Goal: Task Accomplishment & Management: Manage account settings

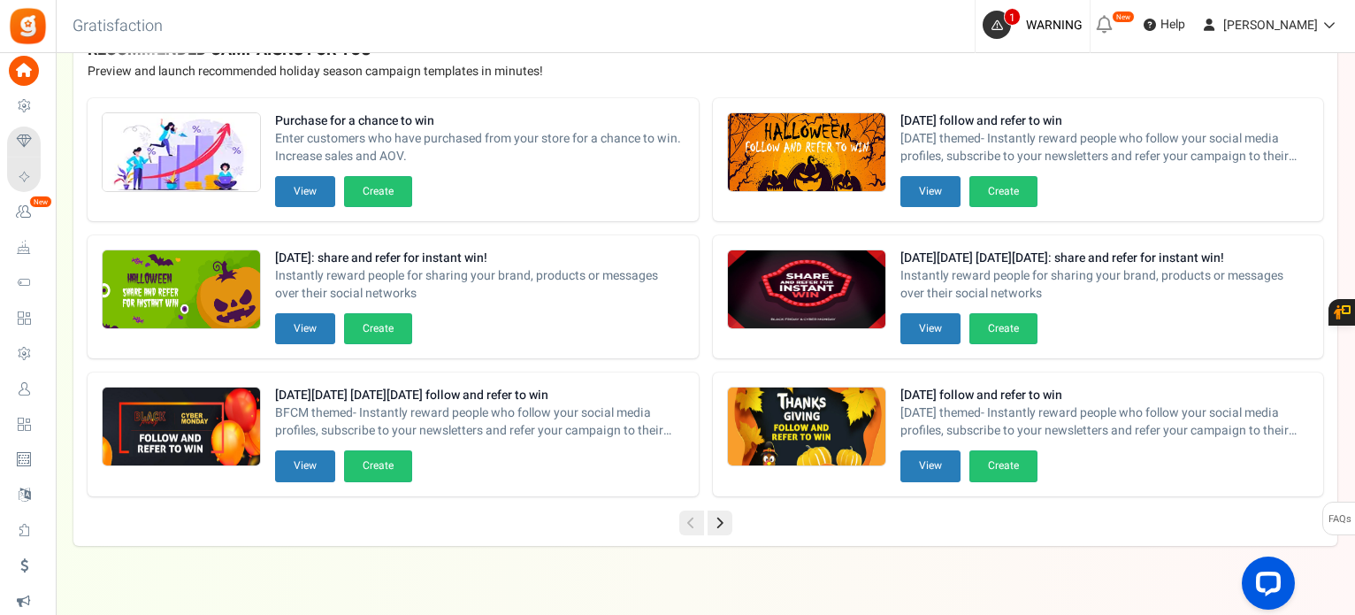
scroll to position [237, 0]
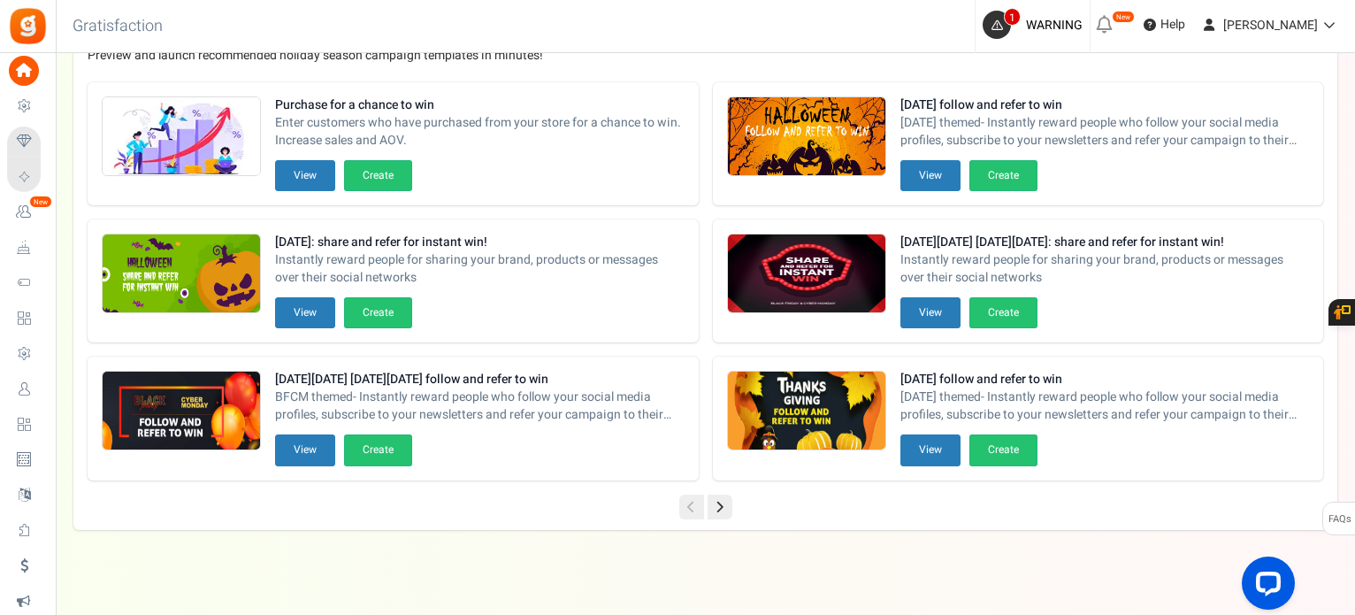
click at [0, 0] on span "Users" at bounding box center [0, 0] width 0 height 0
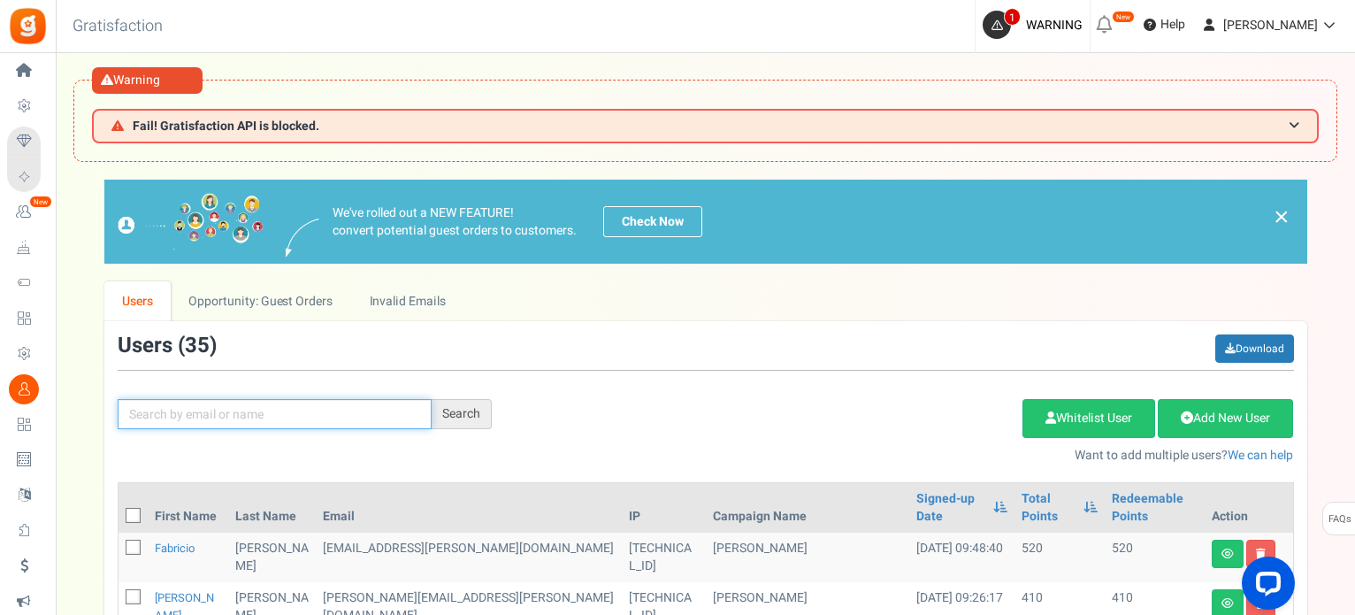
click at [202, 413] on input "text" at bounding box center [275, 414] width 314 height 30
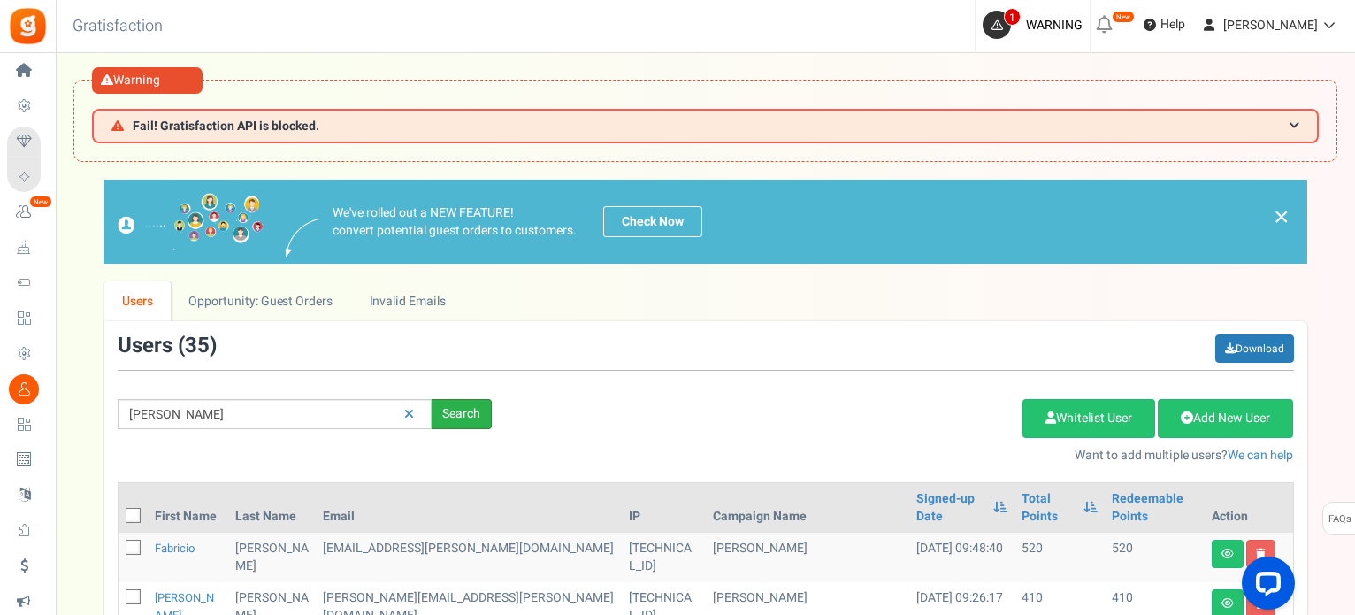
click at [459, 412] on div "Search" at bounding box center [462, 414] width 60 height 30
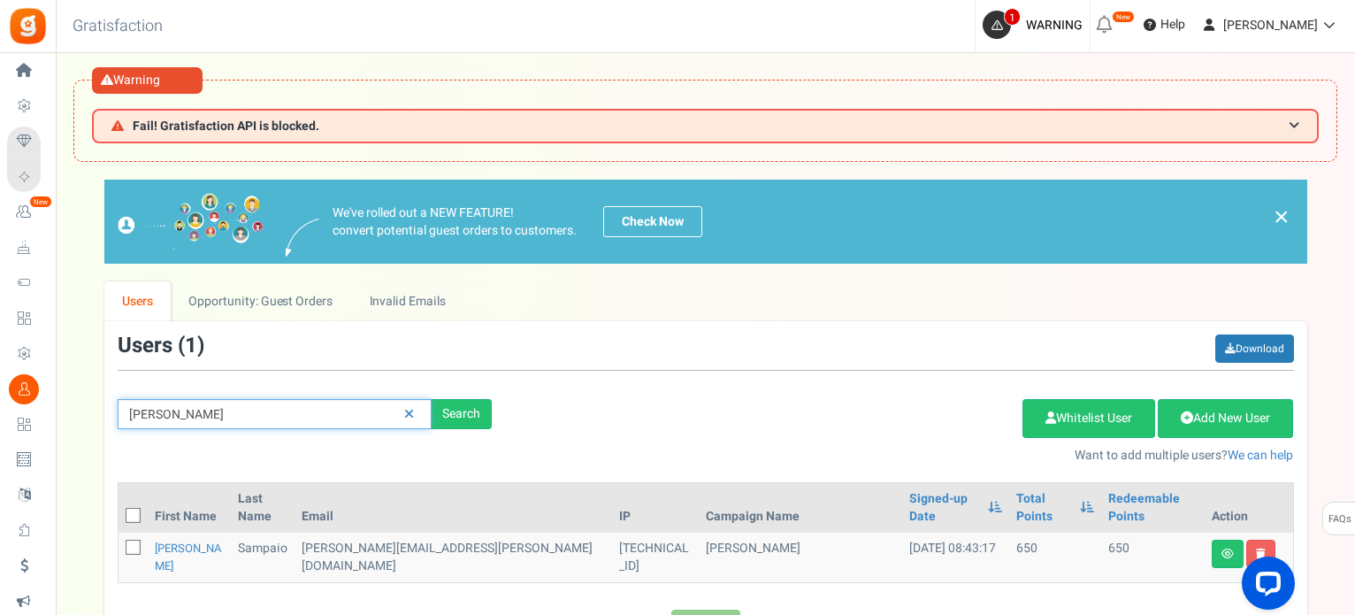
drag, startPoint x: 293, startPoint y: 402, endPoint x: 82, endPoint y: 419, distance: 211.3
click at [78, 418] on div "We've rolled out a NEW FEATURE! convert potential guest orders to customers. Ch…" at bounding box center [705, 412] width 1264 height 464
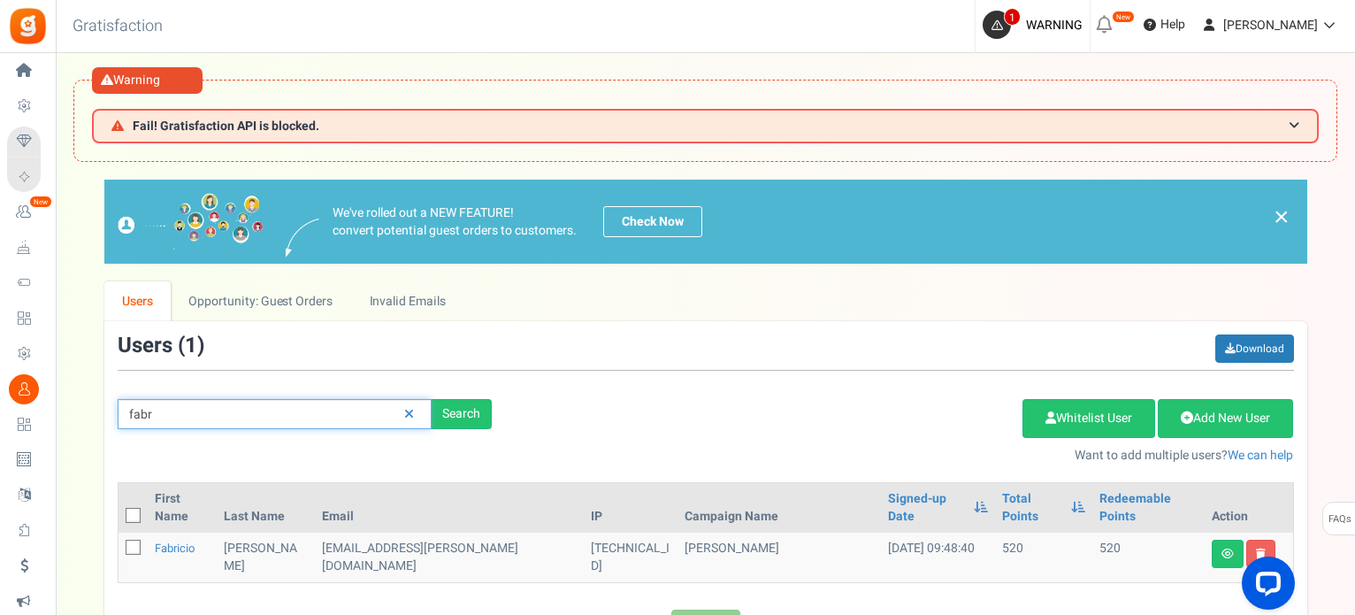
drag, startPoint x: 209, startPoint y: 410, endPoint x: 63, endPoint y: 431, distance: 147.4
click at [63, 429] on div "× Close Add Points ? First Name Last Name Email Do you want to give Welcome bon…" at bounding box center [705, 412] width 1299 height 464
click at [469, 416] on div "Search" at bounding box center [462, 414] width 60 height 30
drag, startPoint x: 141, startPoint y: 420, endPoint x: 87, endPoint y: 431, distance: 55.0
click at [85, 427] on div "We've rolled out a NEW FEATURE! convert potential guest orders to customers. Ch…" at bounding box center [705, 412] width 1264 height 464
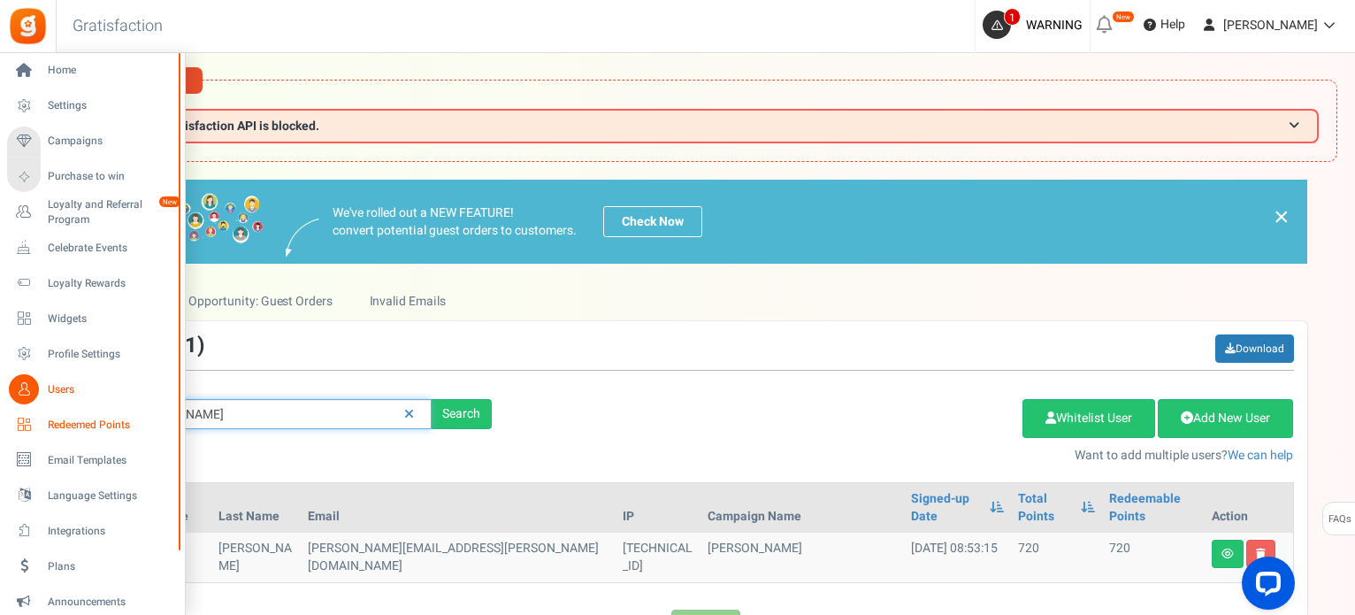
drag, startPoint x: 191, startPoint y: 410, endPoint x: 50, endPoint y: 427, distance: 142.6
click at [50, 427] on div "Home Settings Campaigns Purchase to win Loyalty and Referral Program New Celebr…" at bounding box center [677, 401] width 1355 height 697
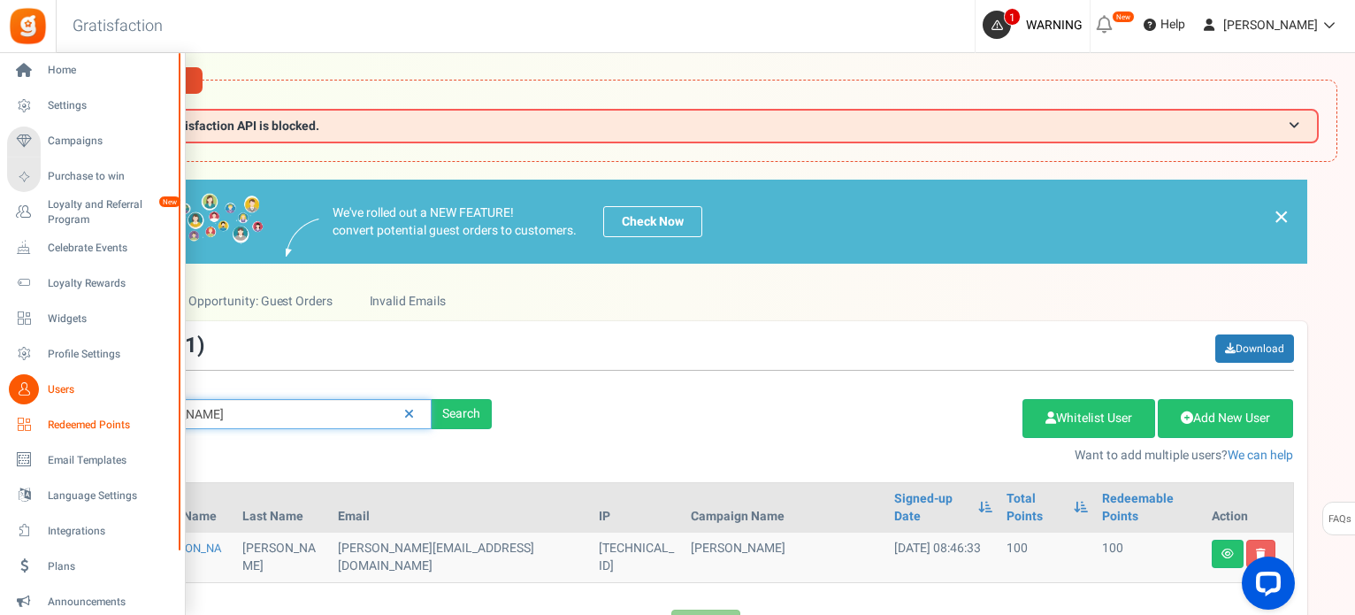
drag, startPoint x: 209, startPoint y: 424, endPoint x: 18, endPoint y: 433, distance: 191.3
click at [19, 428] on div "Home Settings Campaigns Purchase to win Loyalty and Referral Program New Celebr…" at bounding box center [677, 401] width 1355 height 697
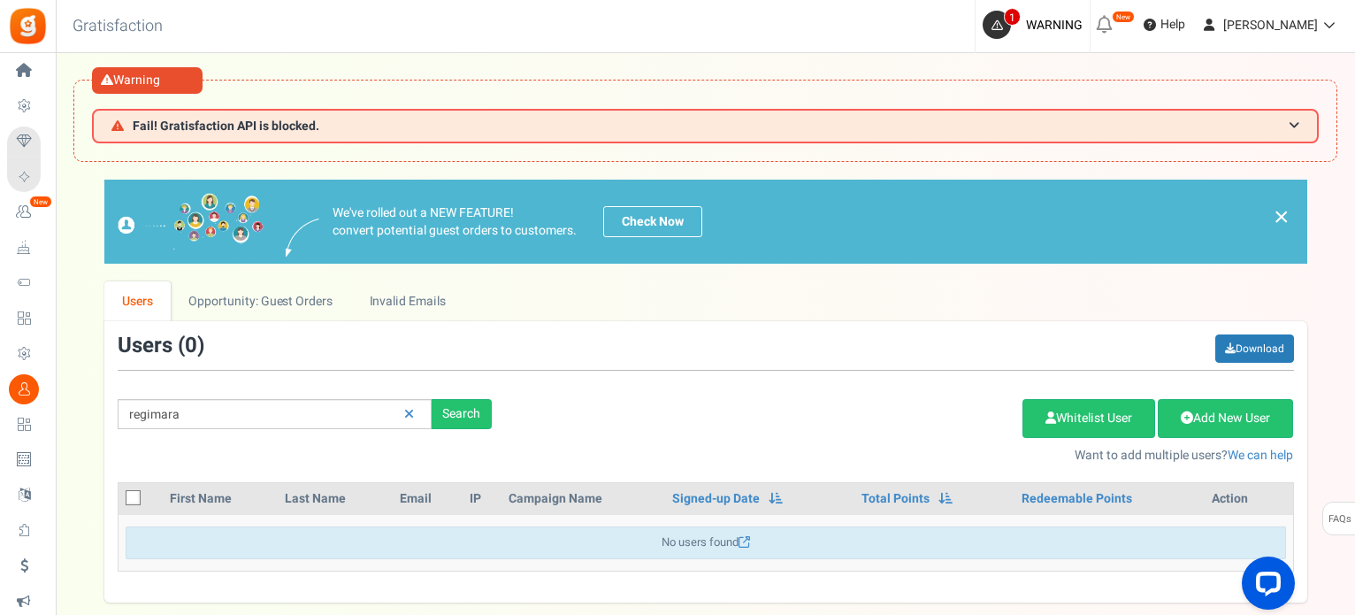
drag, startPoint x: 662, startPoint y: 418, endPoint x: 584, endPoint y: 431, distance: 78.8
click at [658, 420] on div "Add Etsy Order Delete Selected Users Import Users Spam Protection Subtract Poin…" at bounding box center [906, 426] width 802 height 76
drag, startPoint x: 187, startPoint y: 416, endPoint x: 89, endPoint y: 428, distance: 98.1
click at [85, 427] on div "We've rolled out a NEW FEATURE! convert potential guest orders to customers. Ch…" at bounding box center [705, 391] width 1264 height 423
click at [233, 416] on input "regimara" at bounding box center [275, 414] width 314 height 30
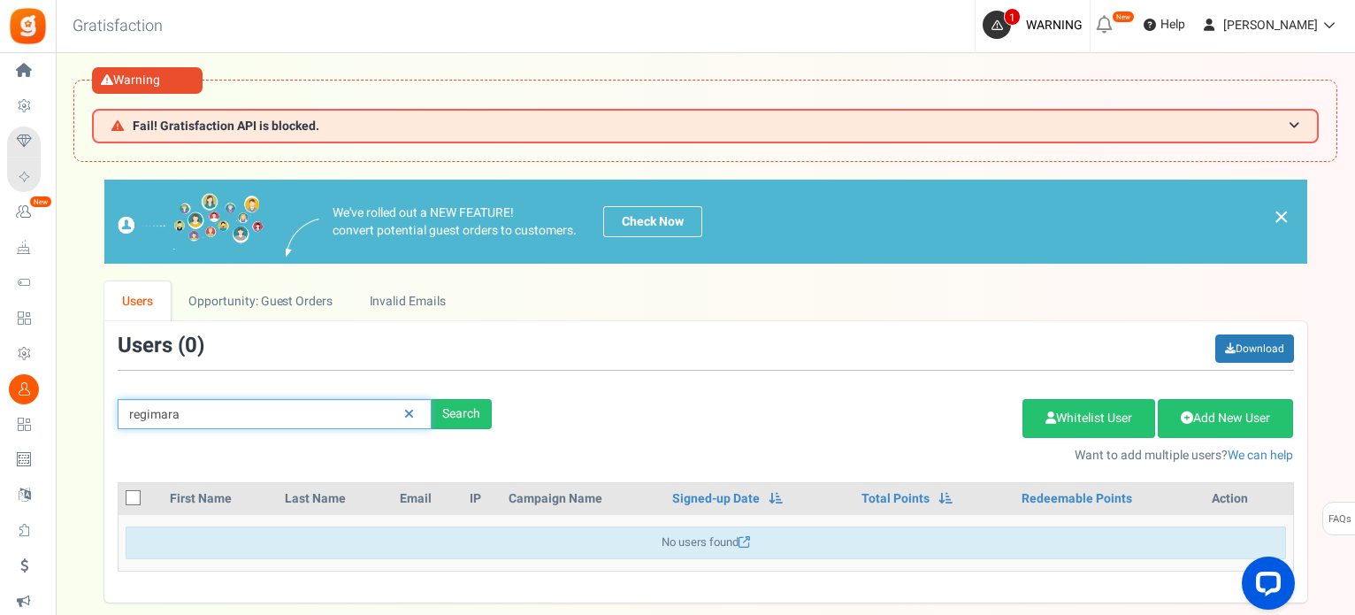
drag, startPoint x: 103, startPoint y: 422, endPoint x: 76, endPoint y: 452, distance: 40.7
click at [85, 426] on div "We've rolled out a NEW FEATURE! convert potential guest orders to customers. Ch…" at bounding box center [705, 391] width 1264 height 423
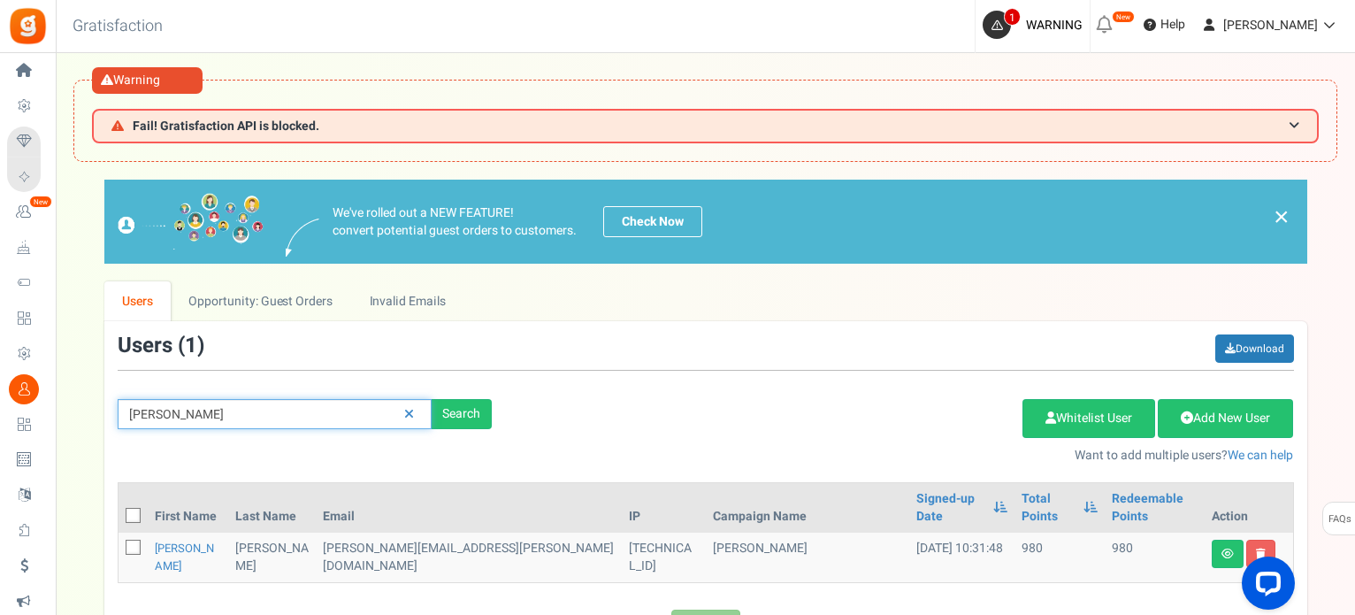
drag, startPoint x: 249, startPoint y: 409, endPoint x: 68, endPoint y: 427, distance: 182.3
click at [81, 425] on div "We've rolled out a NEW FEATURE! convert potential guest orders to customers. Ch…" at bounding box center [705, 412] width 1264 height 464
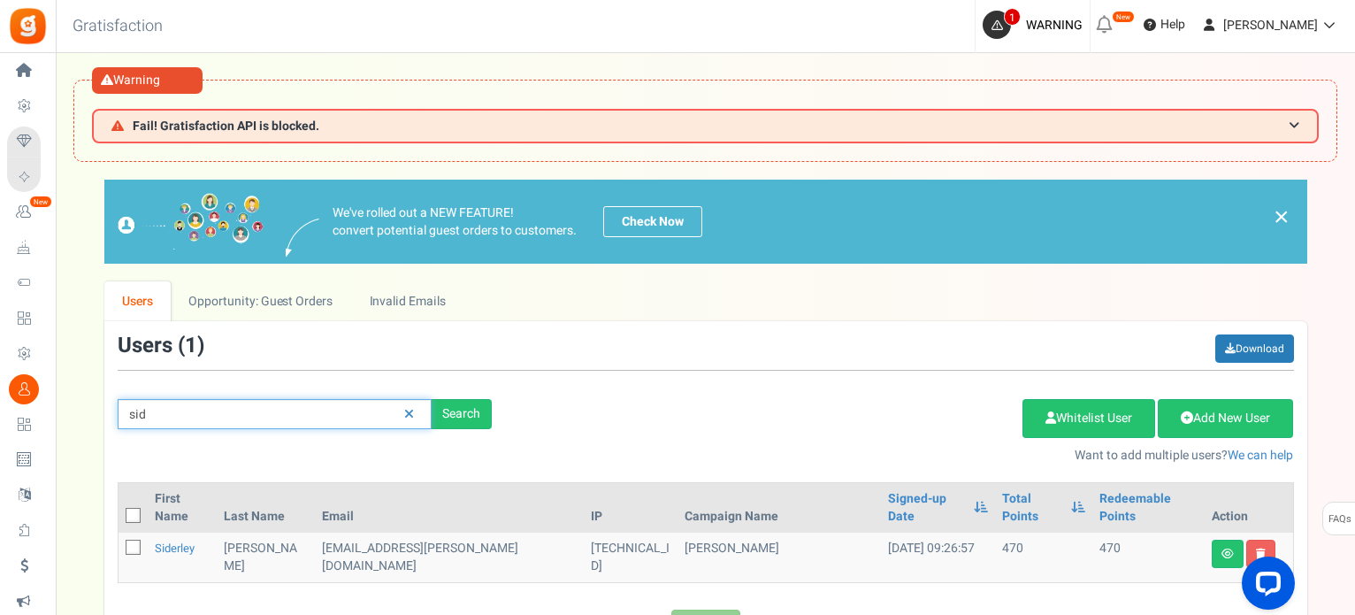
drag, startPoint x: 223, startPoint y: 406, endPoint x: 64, endPoint y: 425, distance: 160.3
click at [63, 423] on div "× Close Add Points ? First Name Last Name Email Do you want to give Welcome bon…" at bounding box center [705, 412] width 1299 height 464
drag, startPoint x: 205, startPoint y: 417, endPoint x: 78, endPoint y: 454, distance: 132.7
click at [76, 440] on div "We've rolled out a NEW FEATURE! convert potential guest orders to customers. Ch…" at bounding box center [705, 412] width 1264 height 464
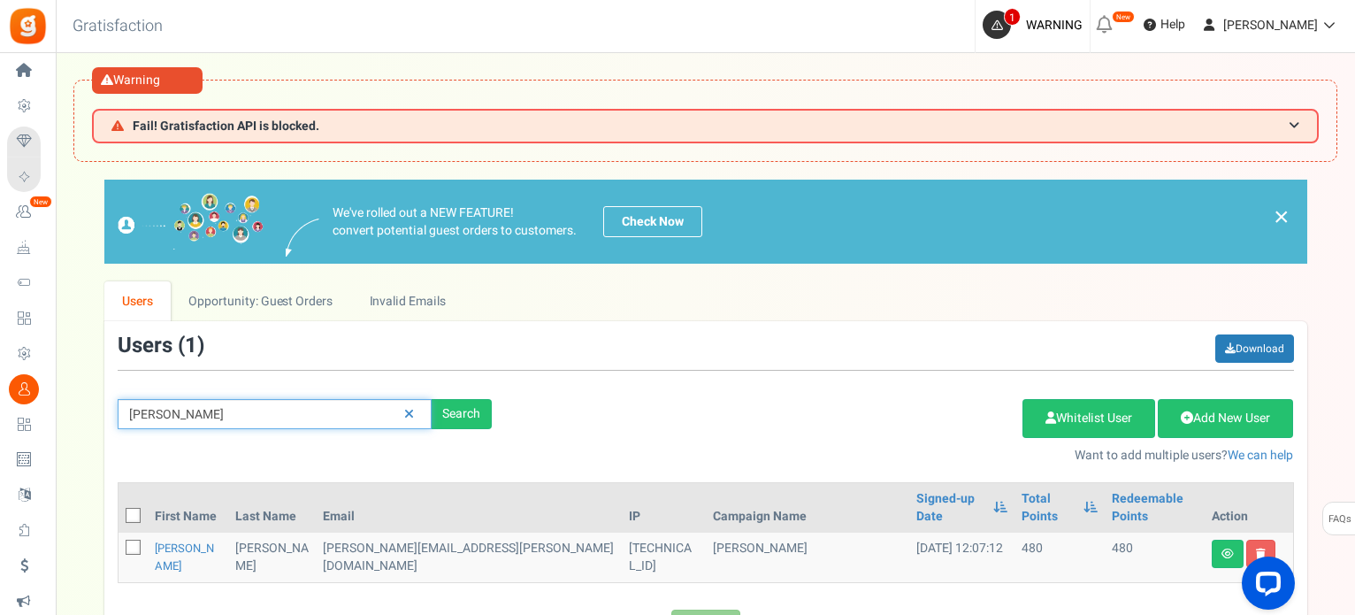
drag, startPoint x: 178, startPoint y: 410, endPoint x: 88, endPoint y: 419, distance: 89.8
click at [88, 419] on div "We've rolled out a NEW FEATURE! convert potential guest orders to customers. Ch…" at bounding box center [705, 412] width 1264 height 464
type input "420"
drag, startPoint x: 248, startPoint y: 417, endPoint x: 65, endPoint y: 417, distance: 183.1
click at [64, 416] on div "× Close Add Points ? First Name Last Name Email Do you want to give Welcome bon…" at bounding box center [705, 412] width 1299 height 464
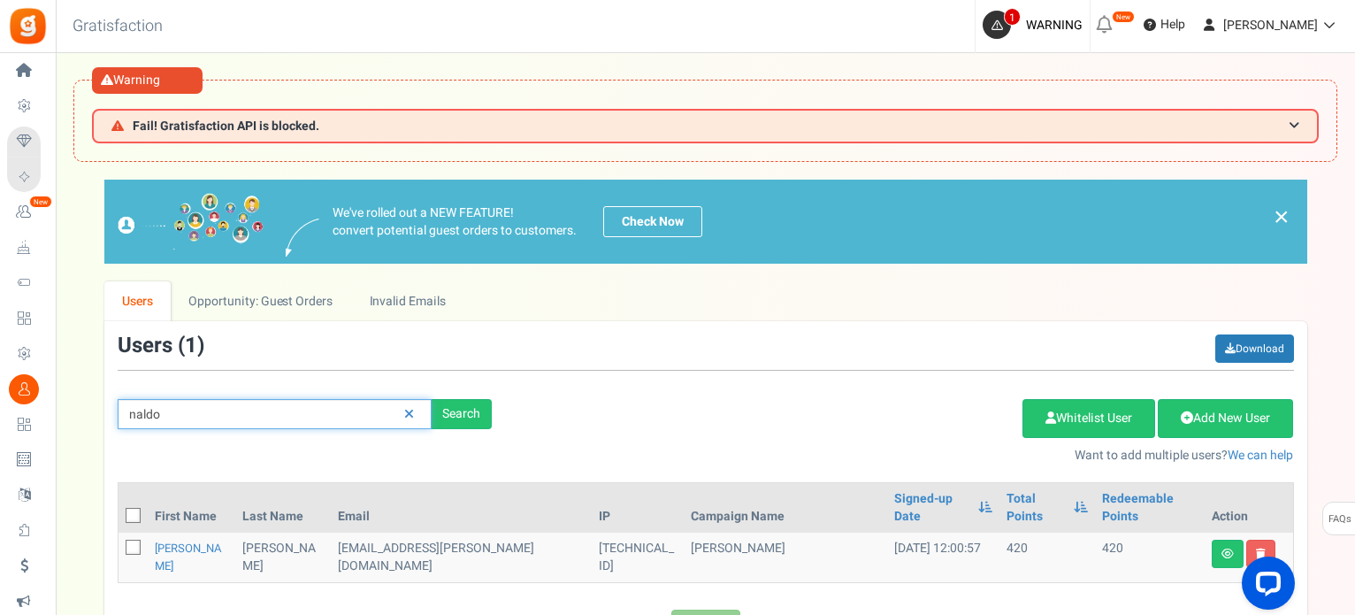
drag, startPoint x: 237, startPoint y: 412, endPoint x: 80, endPoint y: 410, distance: 157.5
click at [73, 409] on div "We've rolled out a NEW FEATURE! convert potential guest orders to customers. Ch…" at bounding box center [705, 412] width 1264 height 464
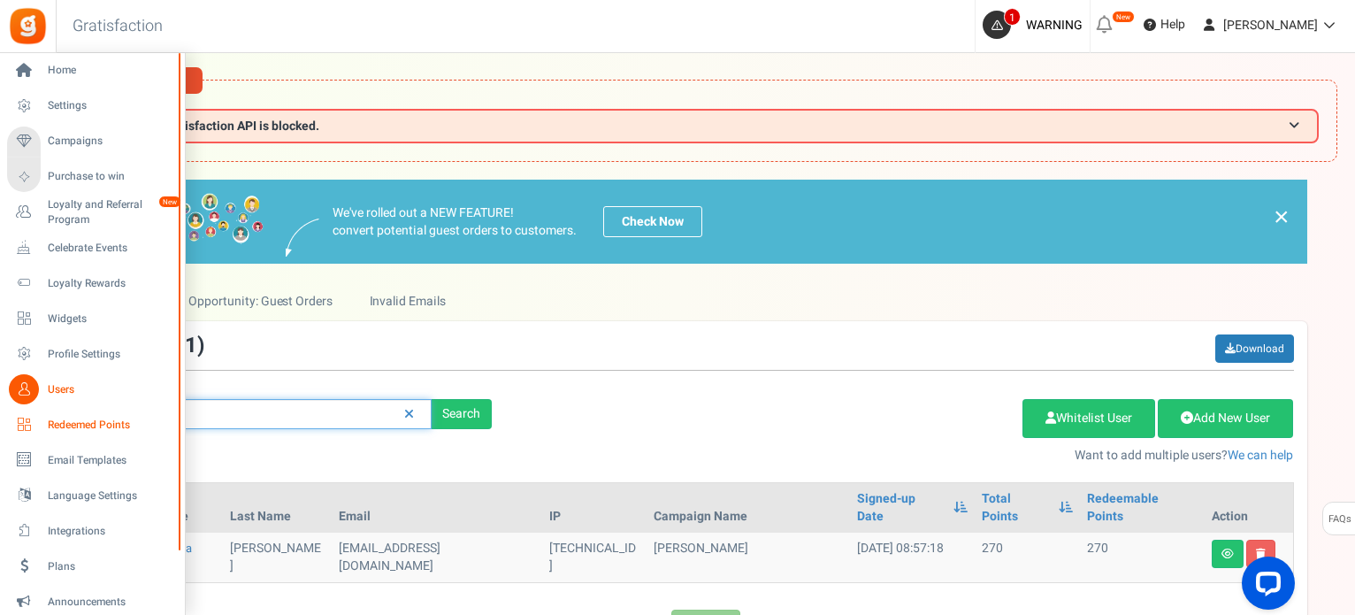
drag, startPoint x: 216, startPoint y: 414, endPoint x: 17, endPoint y: 414, distance: 199.0
click at [36, 417] on div "Home Settings Campaigns Purchase to win Loyalty and Referral Program New Celebr…" at bounding box center [677, 401] width 1355 height 697
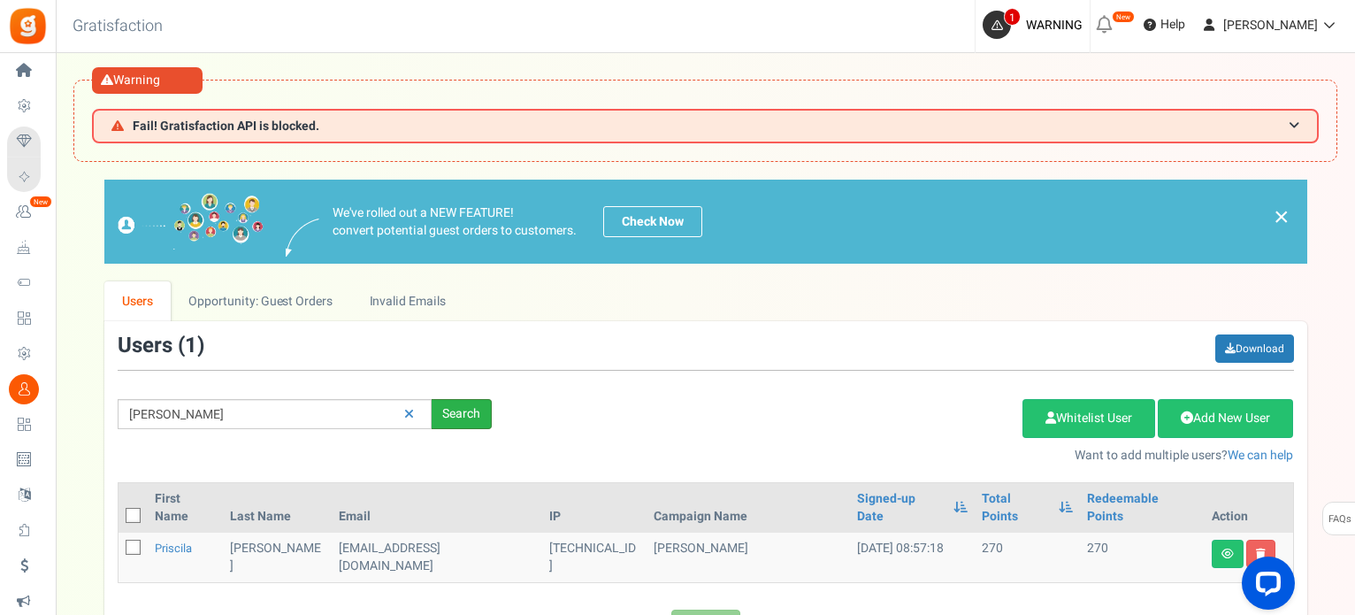
click at [473, 410] on div "Search" at bounding box center [462, 414] width 60 height 30
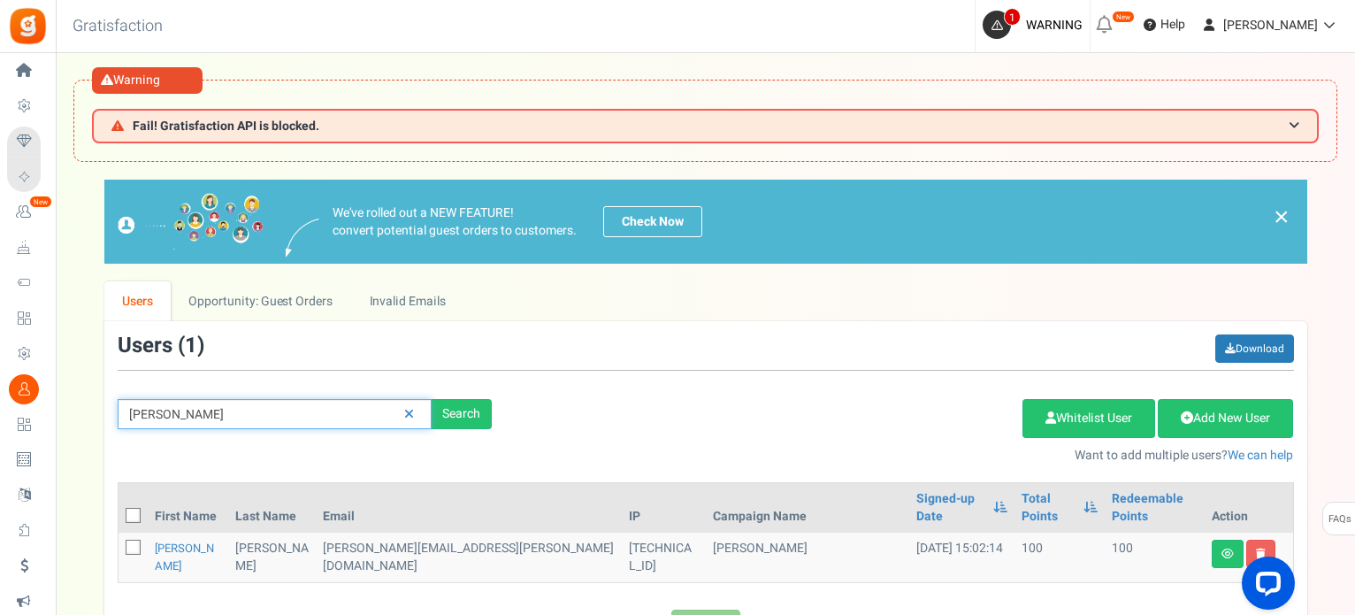
drag, startPoint x: 317, startPoint y: 418, endPoint x: 191, endPoint y: 418, distance: 125.6
click at [136, 441] on div "matos Search Add Etsy Order Delete Selected Users Import Users Spam Protection …" at bounding box center [705, 399] width 1203 height 130
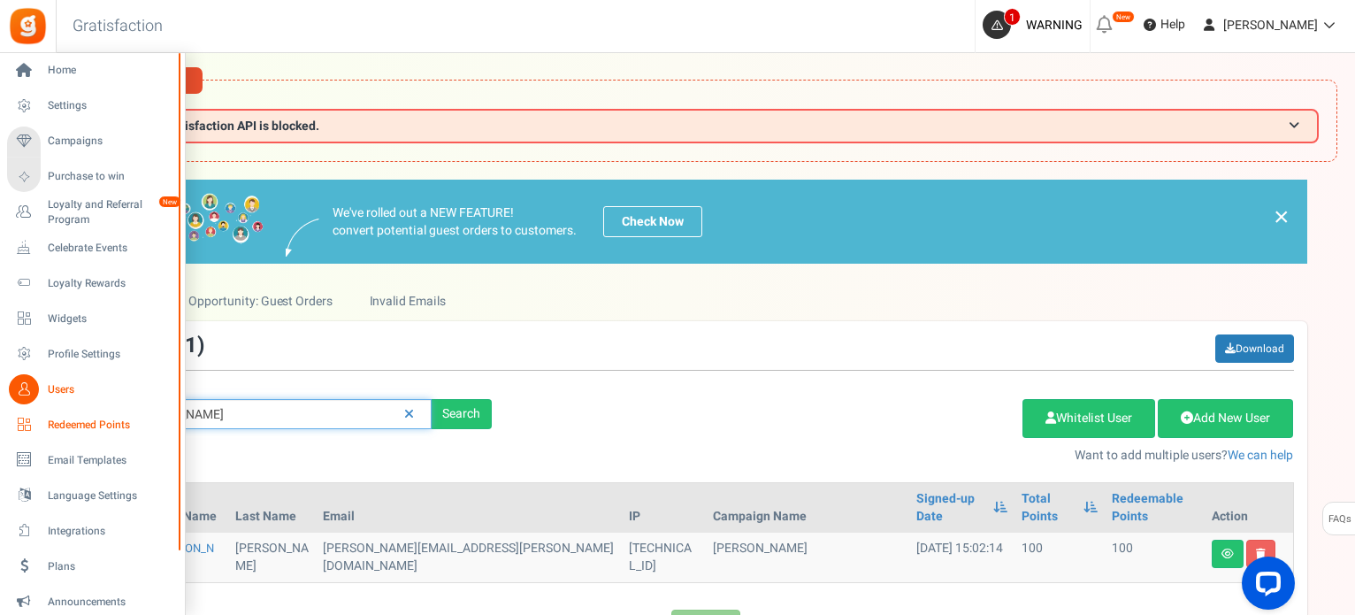
type input "m"
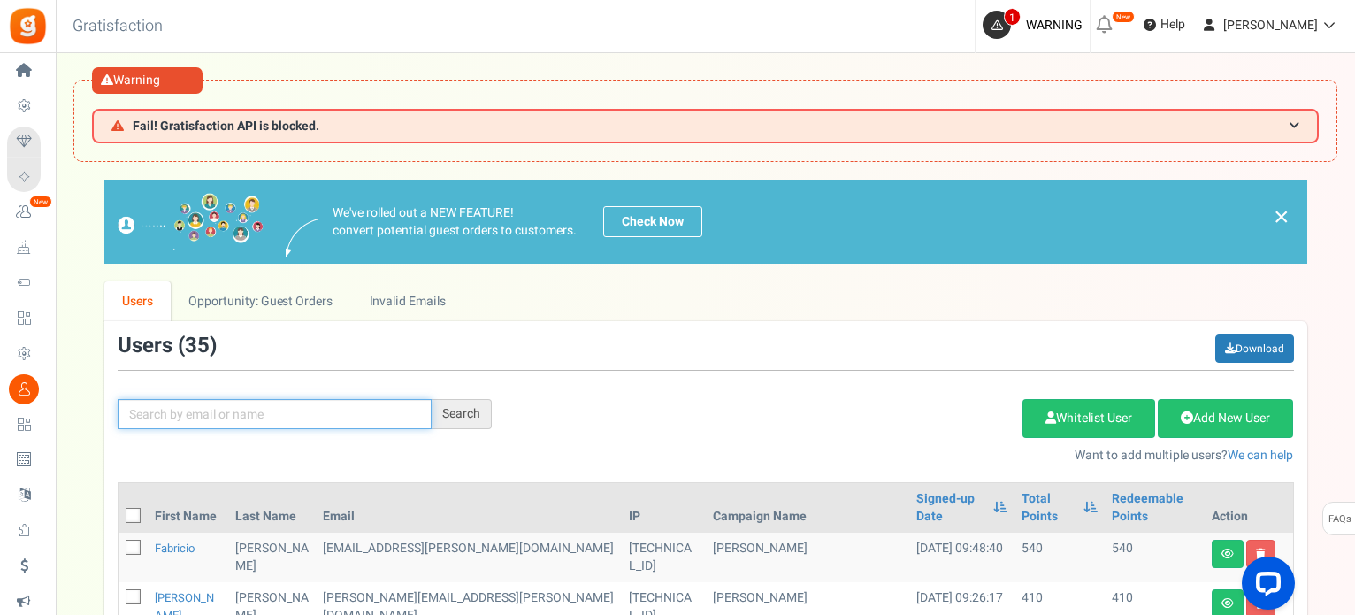
drag, startPoint x: 241, startPoint y: 414, endPoint x: 232, endPoint y: 481, distance: 67.8
click at [241, 417] on input "text" at bounding box center [275, 414] width 314 height 30
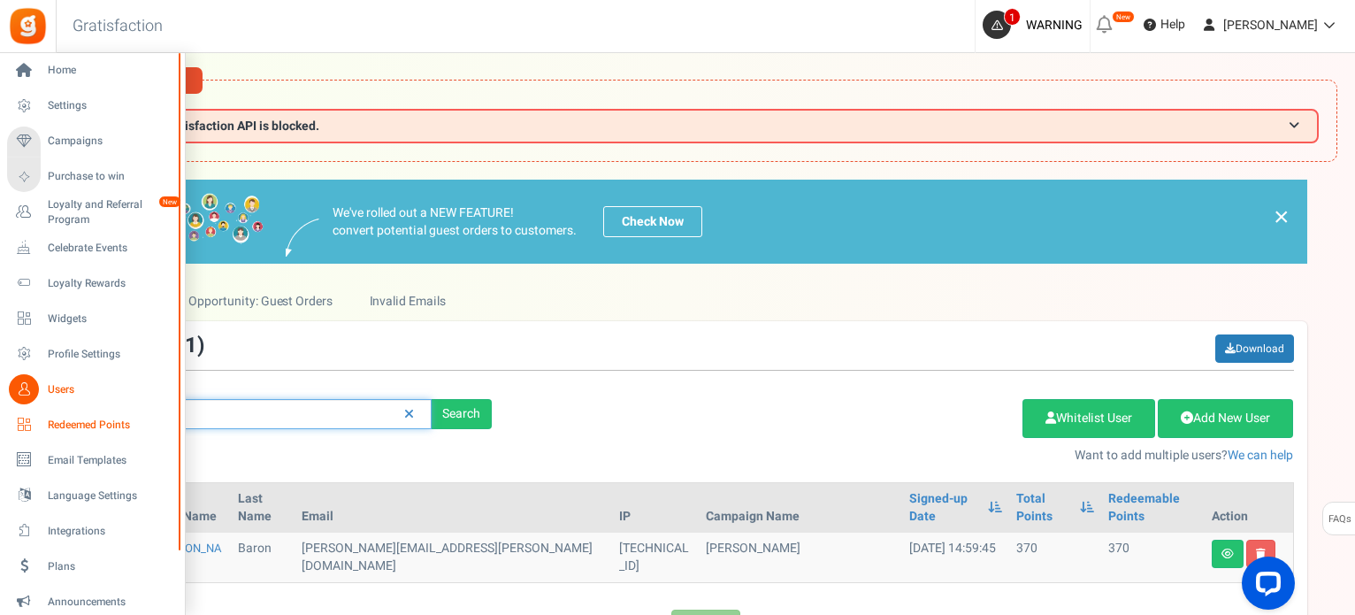
drag, startPoint x: 200, startPoint y: 423, endPoint x: 13, endPoint y: 420, distance: 186.7
click at [42, 424] on div "Home Settings Campaigns Purchase to win Loyalty and Referral Program New Celebr…" at bounding box center [677, 401] width 1355 height 697
type input "luciano"
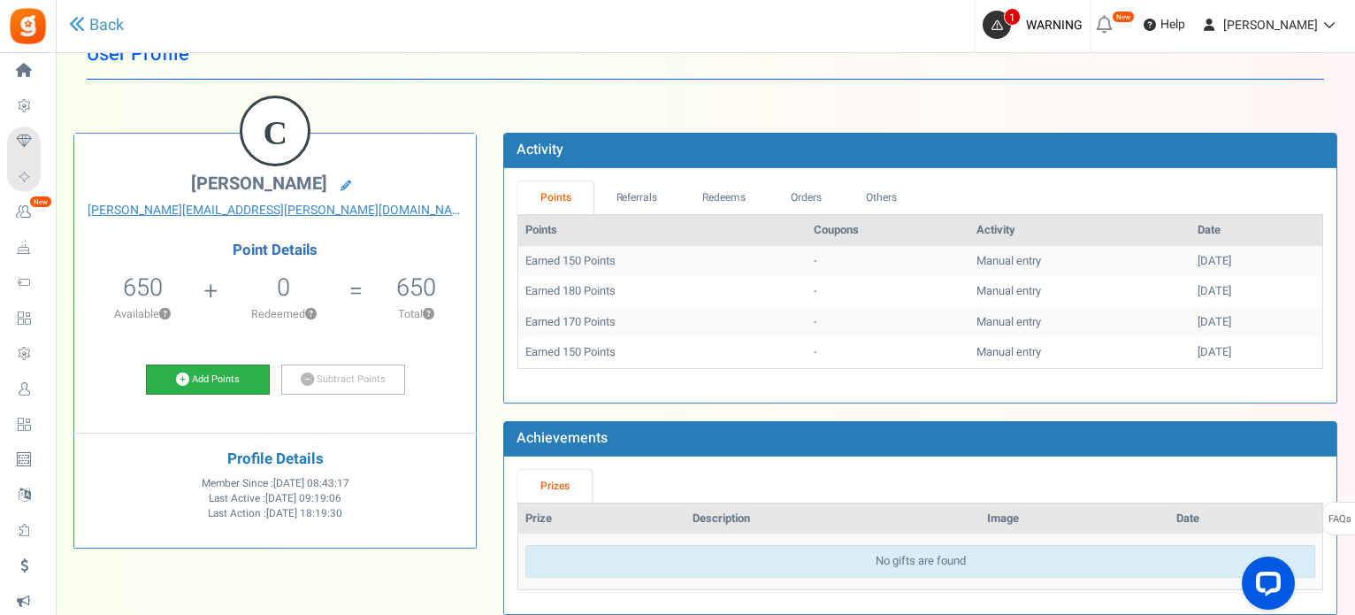
click at [201, 369] on link "Add Points" at bounding box center [208, 379] width 124 height 30
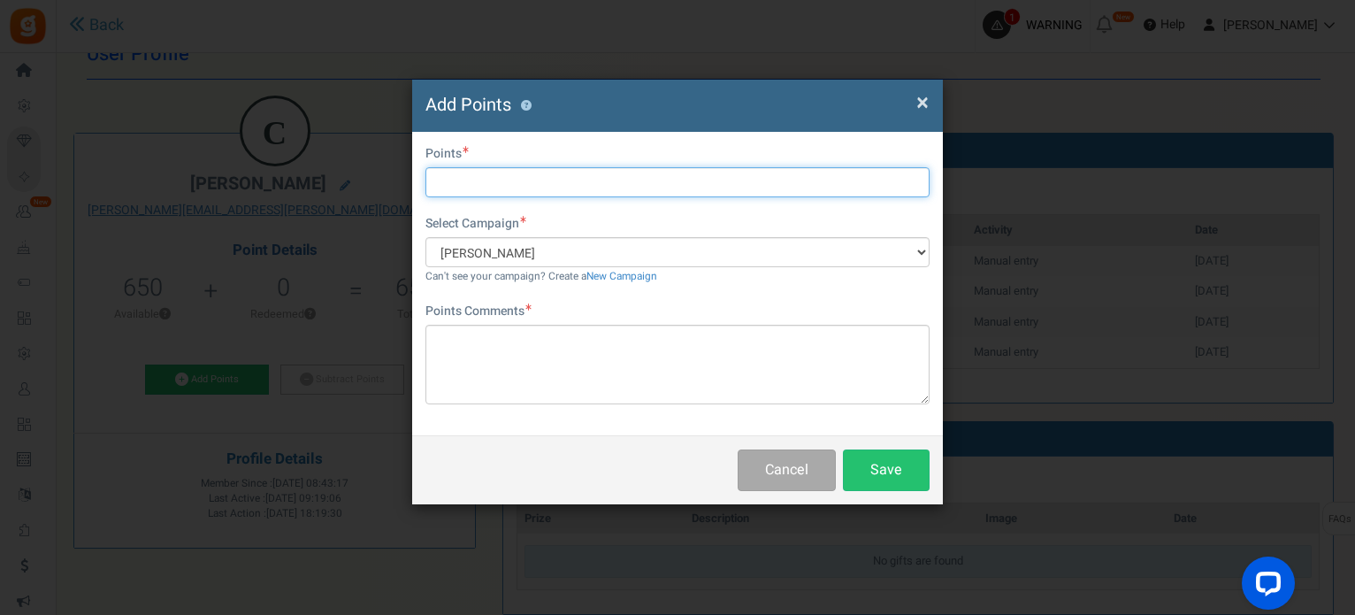
click at [524, 183] on input "text" at bounding box center [677, 182] width 504 height 30
type input "20"
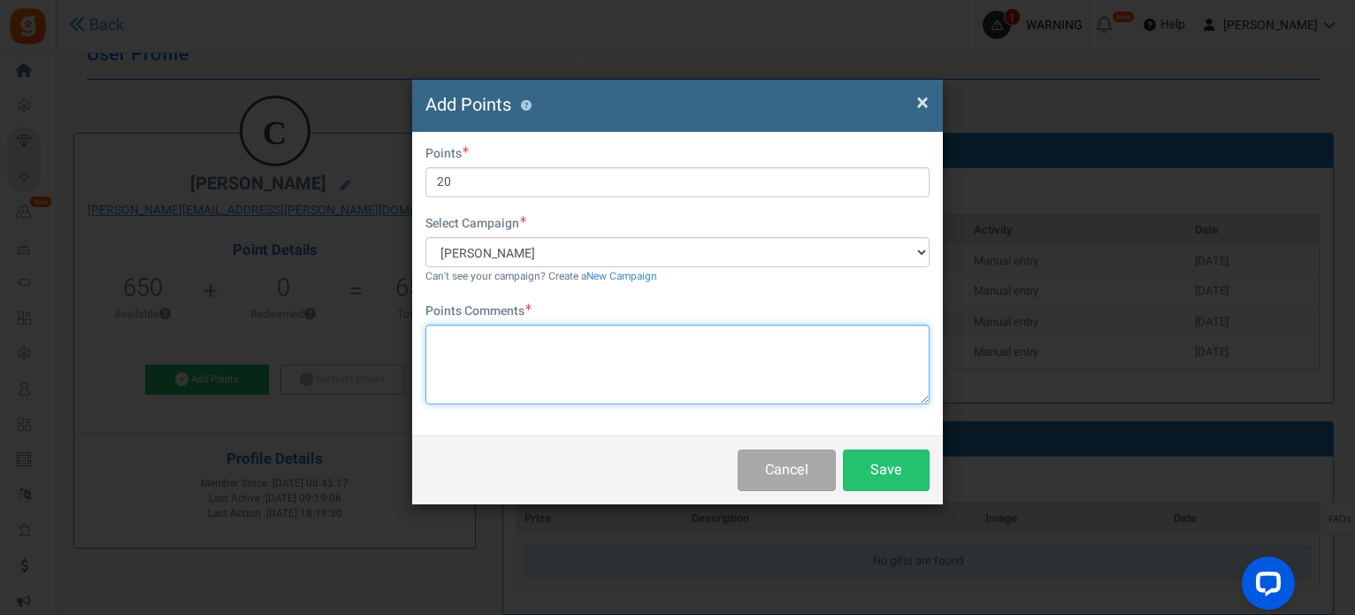
click at [620, 351] on textarea at bounding box center [677, 365] width 504 height 80
type textarea "pontos extra outubro"
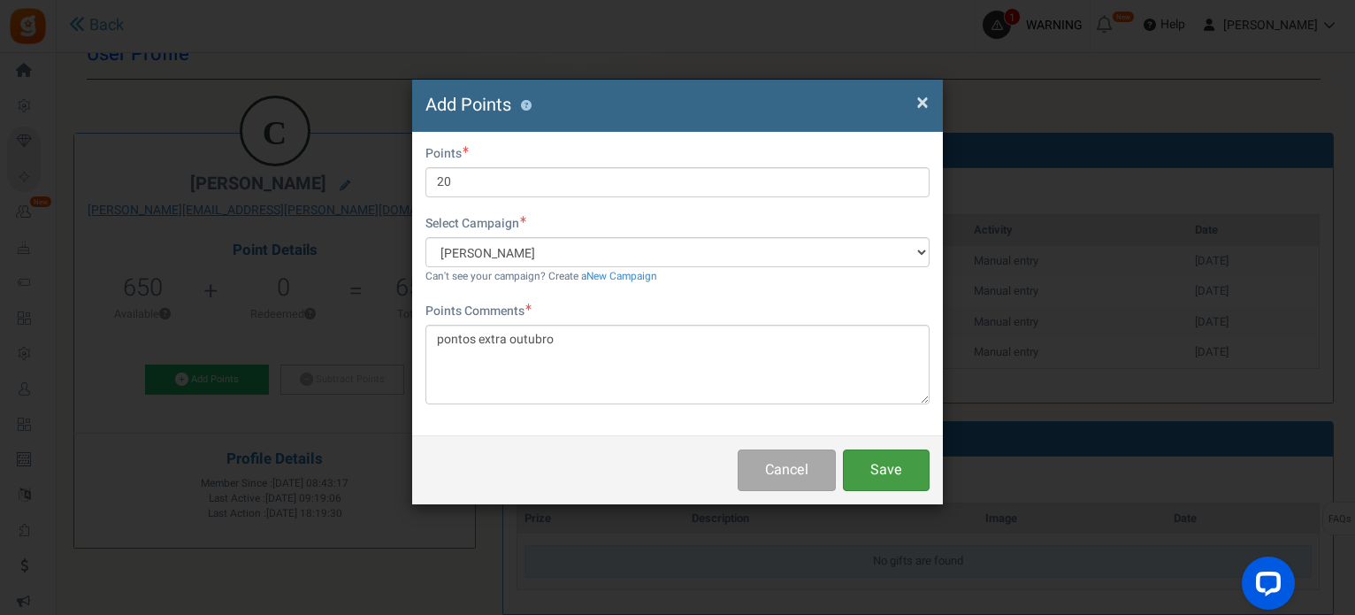
click at [901, 470] on button "Save" at bounding box center [886, 470] width 87 height 42
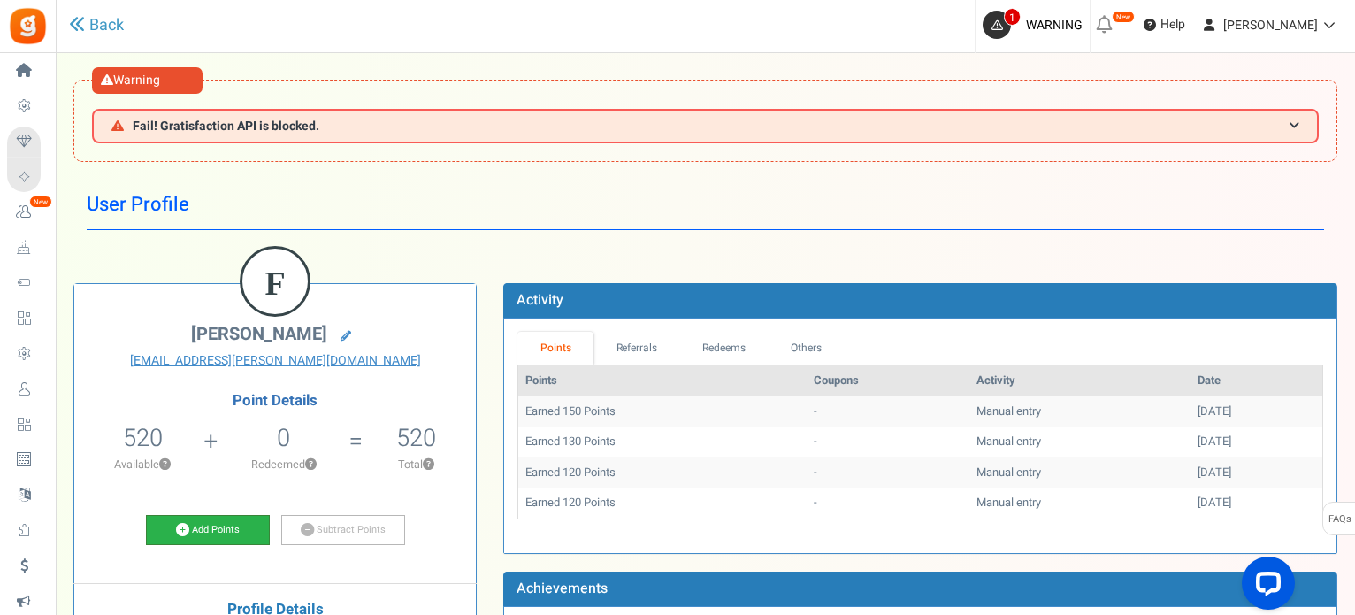
click at [213, 525] on link "Add Points" at bounding box center [208, 530] width 124 height 30
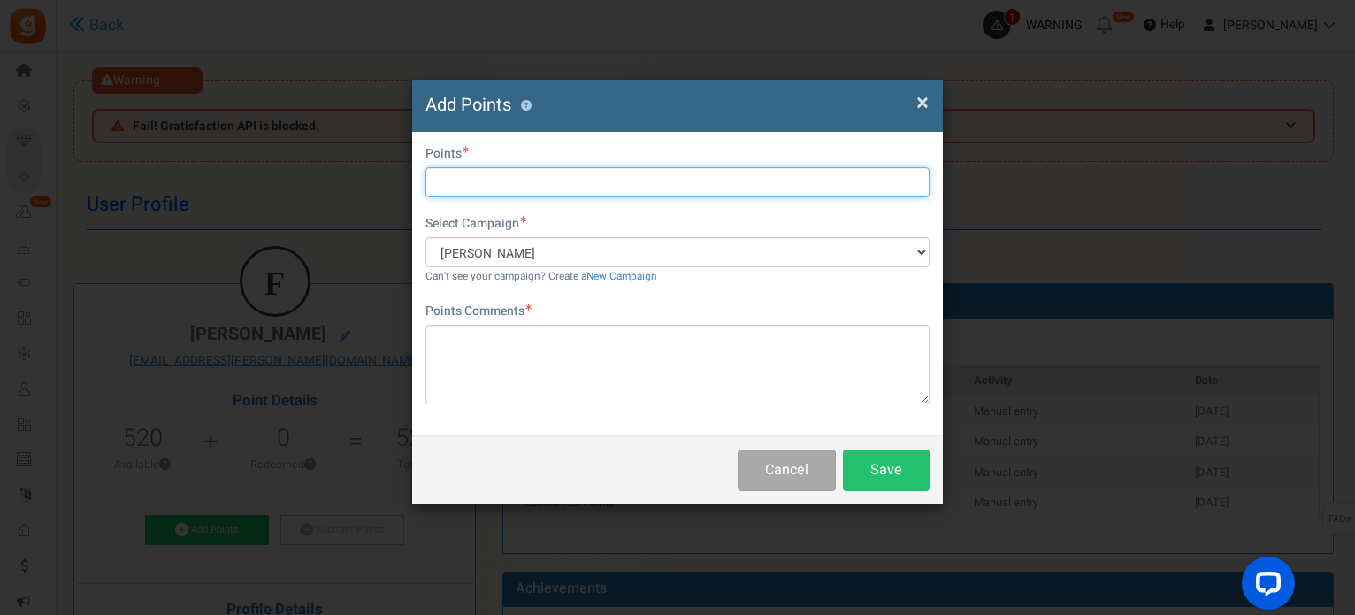
click at [556, 183] on input "text" at bounding box center [677, 182] width 504 height 30
type input "20"
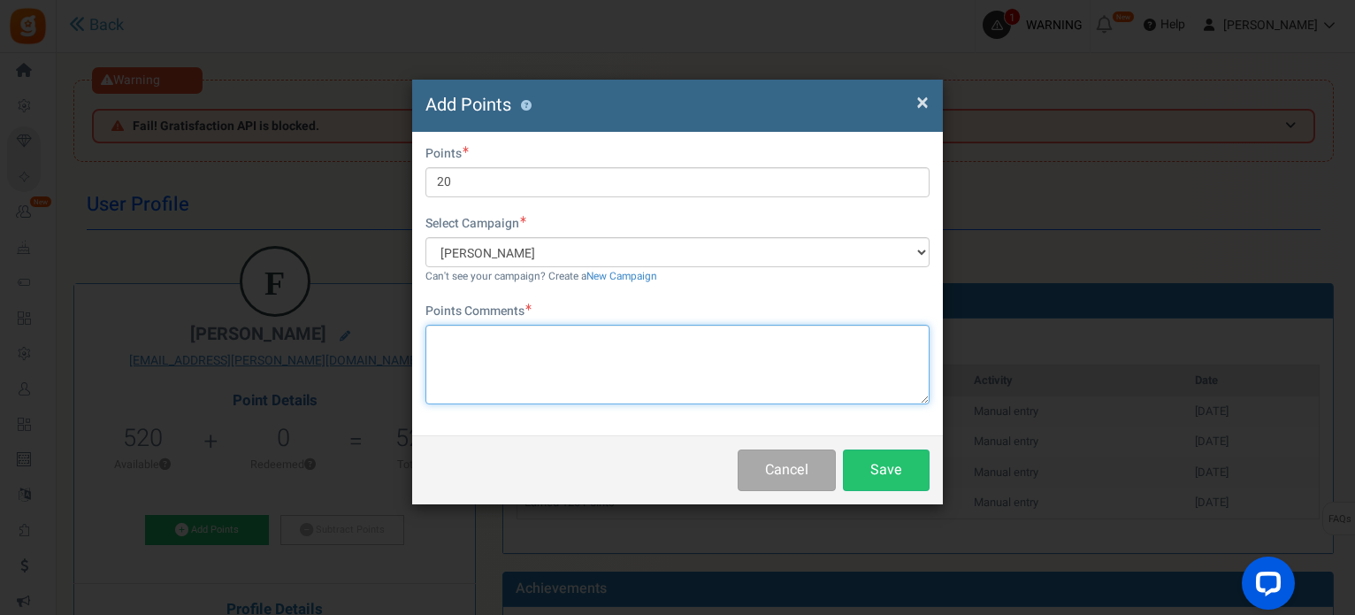
click at [731, 376] on textarea at bounding box center [677, 365] width 504 height 80
paste textarea "pontos extra outubro"
type textarea "pontos extra outubro"
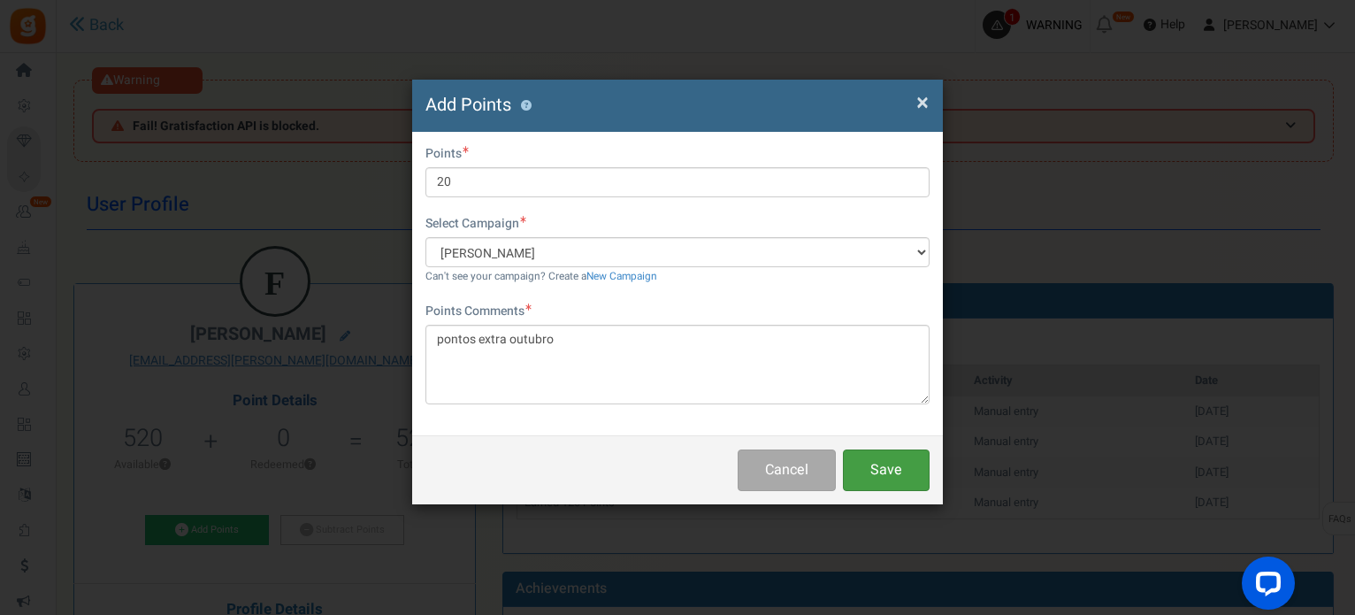
click at [870, 473] on button "Save" at bounding box center [886, 470] width 87 height 42
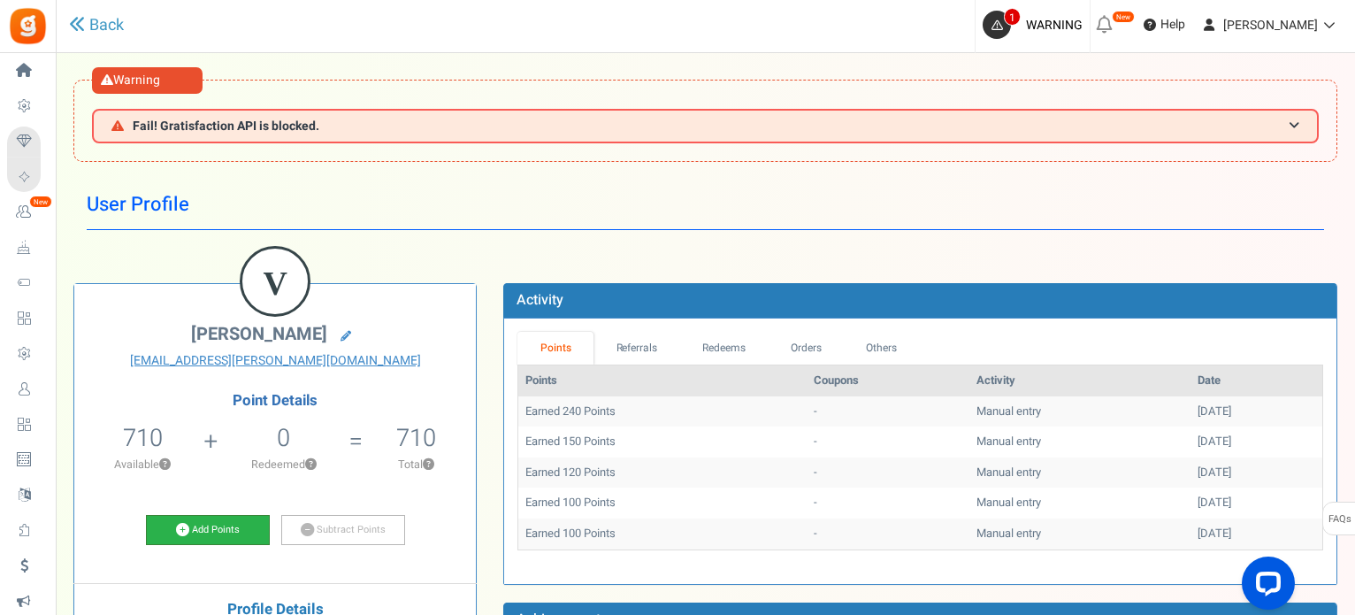
click at [215, 520] on link "Add Points" at bounding box center [208, 530] width 124 height 30
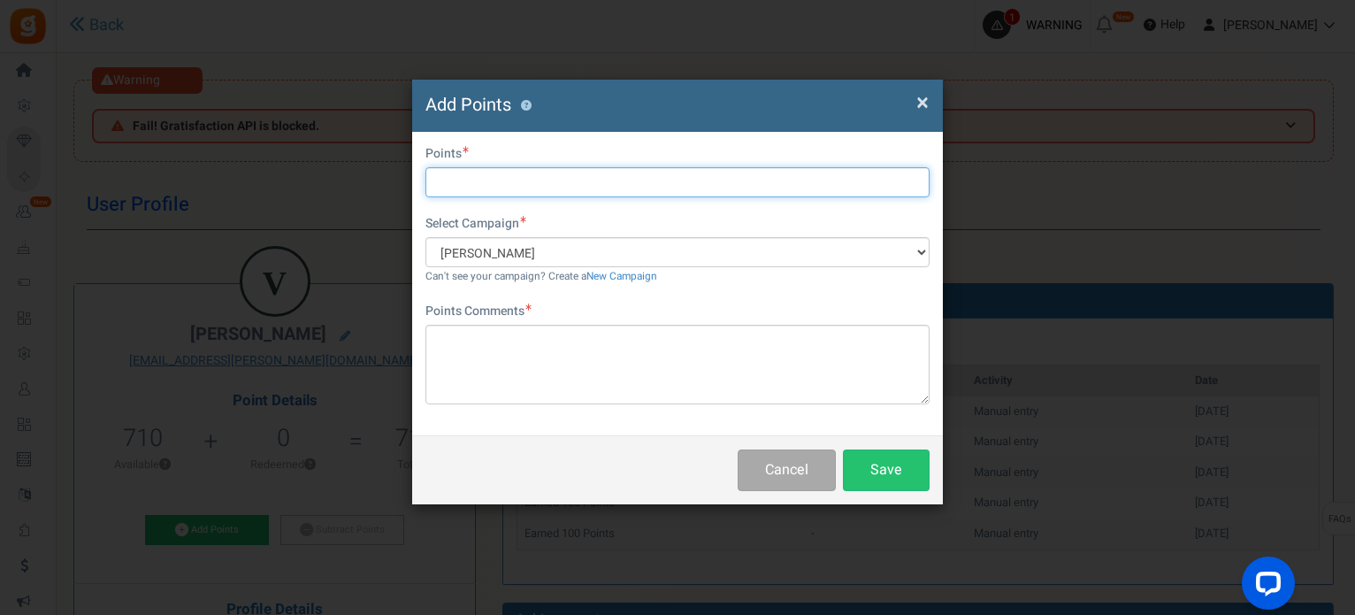
click at [606, 183] on input "text" at bounding box center [677, 182] width 504 height 30
type input "20"
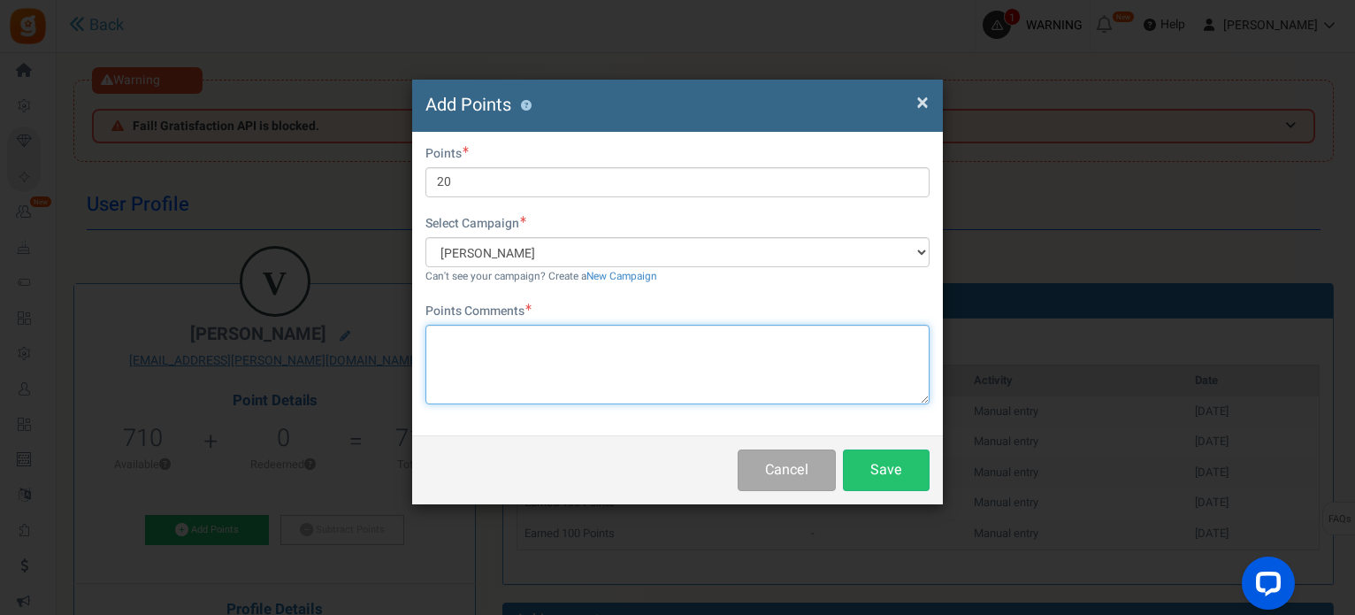
click at [552, 345] on textarea at bounding box center [677, 365] width 504 height 80
paste textarea "pontos extra outubro"
type textarea "pontos extra outubro"
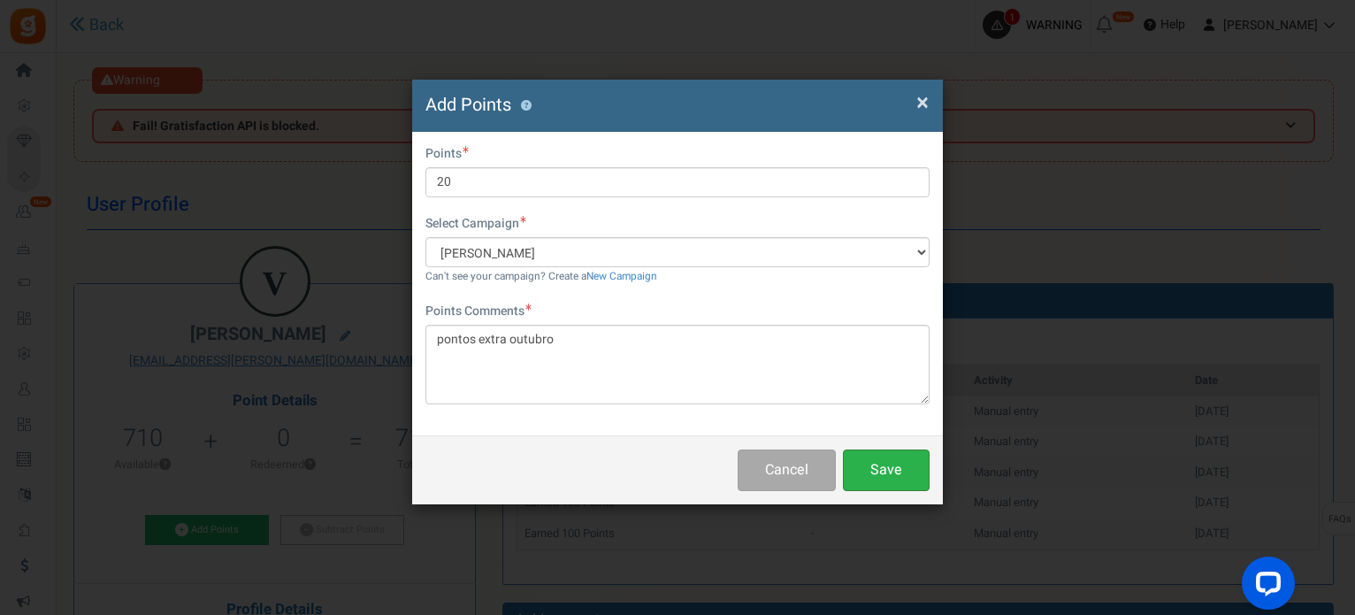
click at [899, 459] on button "Save" at bounding box center [886, 470] width 87 height 42
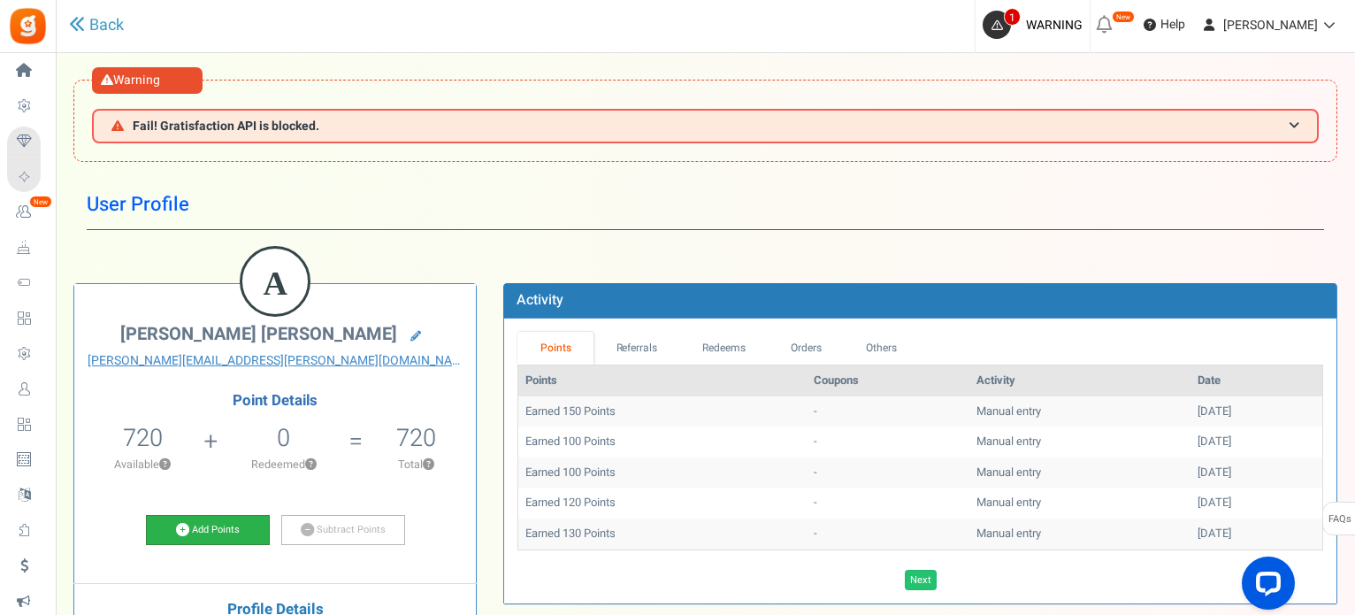
click at [223, 533] on link "Add Points" at bounding box center [208, 530] width 124 height 30
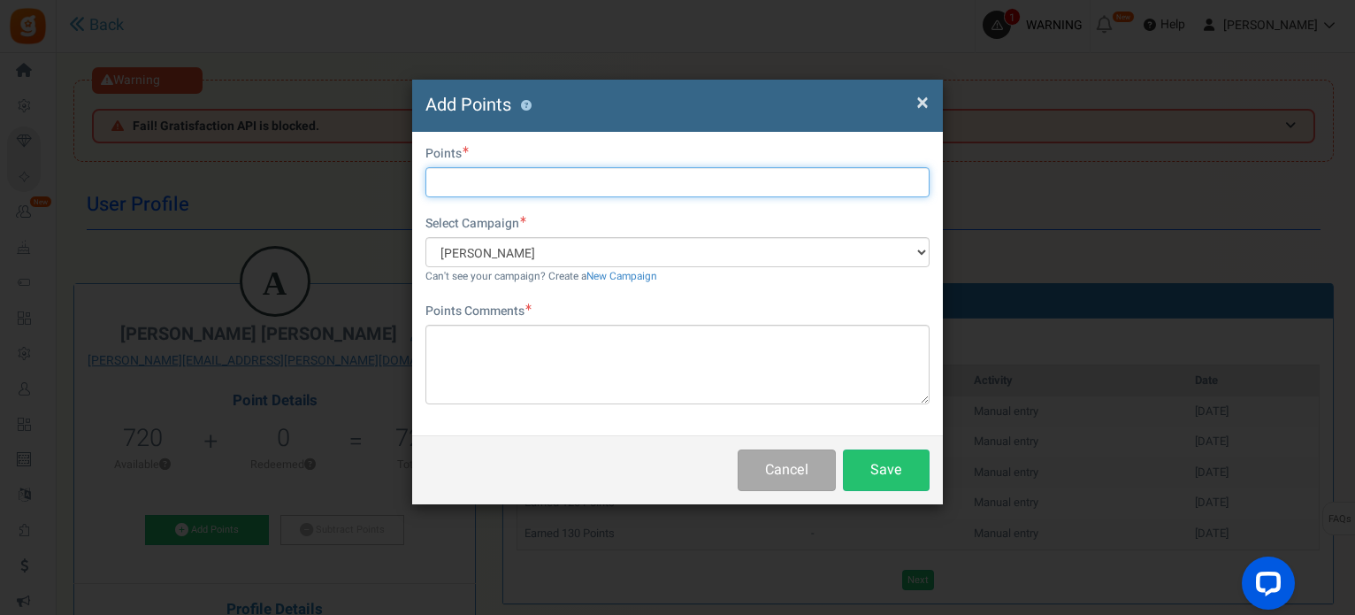
drag, startPoint x: 595, startPoint y: 176, endPoint x: 582, endPoint y: 176, distance: 13.3
click at [594, 176] on input "text" at bounding box center [677, 182] width 504 height 30
type input "20"
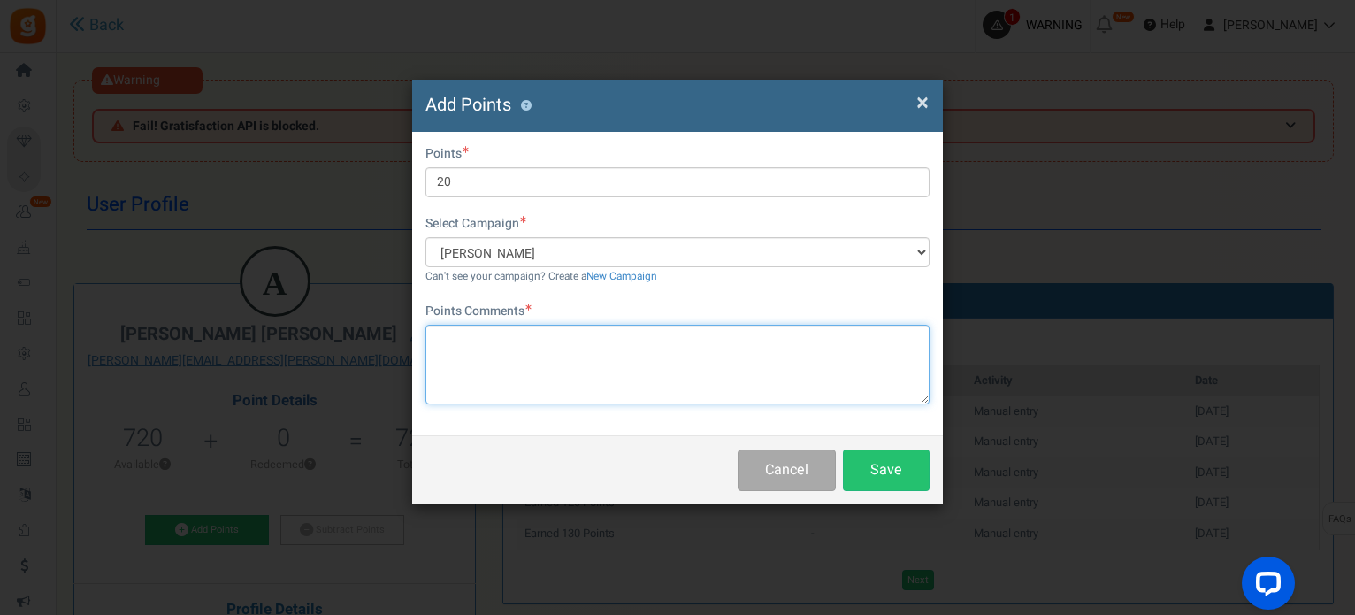
paste textarea "pontos extra outubro"
type textarea "pontos extra outubro"
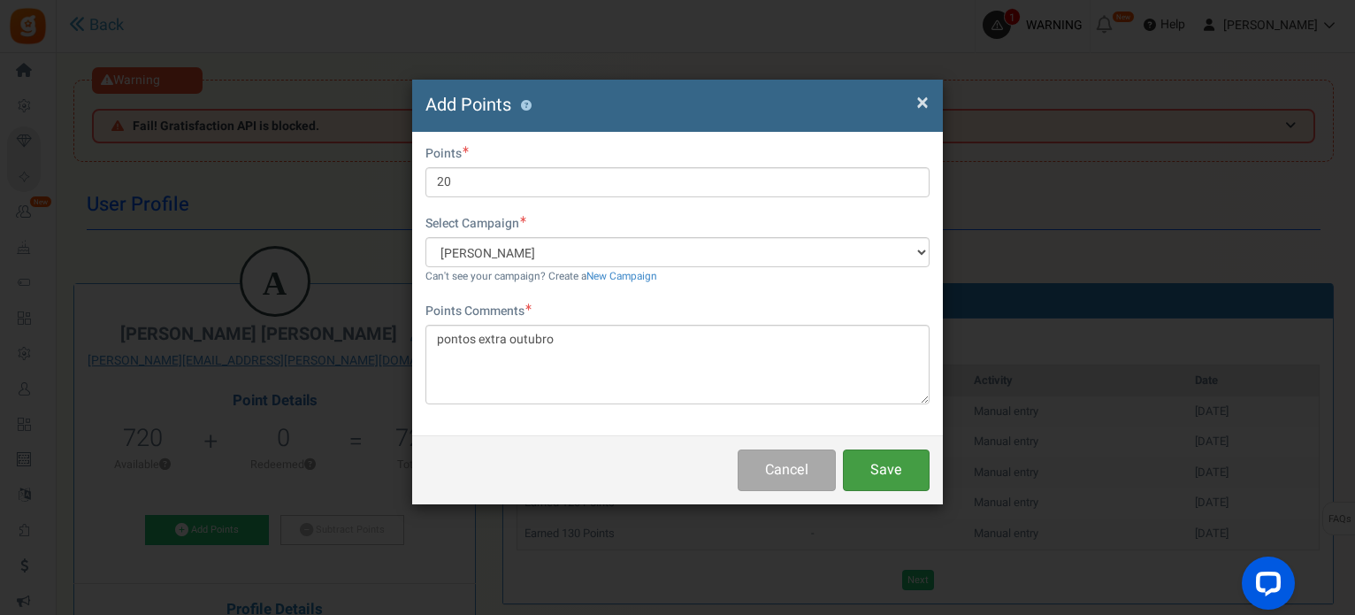
click at [904, 463] on button "Save" at bounding box center [886, 470] width 87 height 42
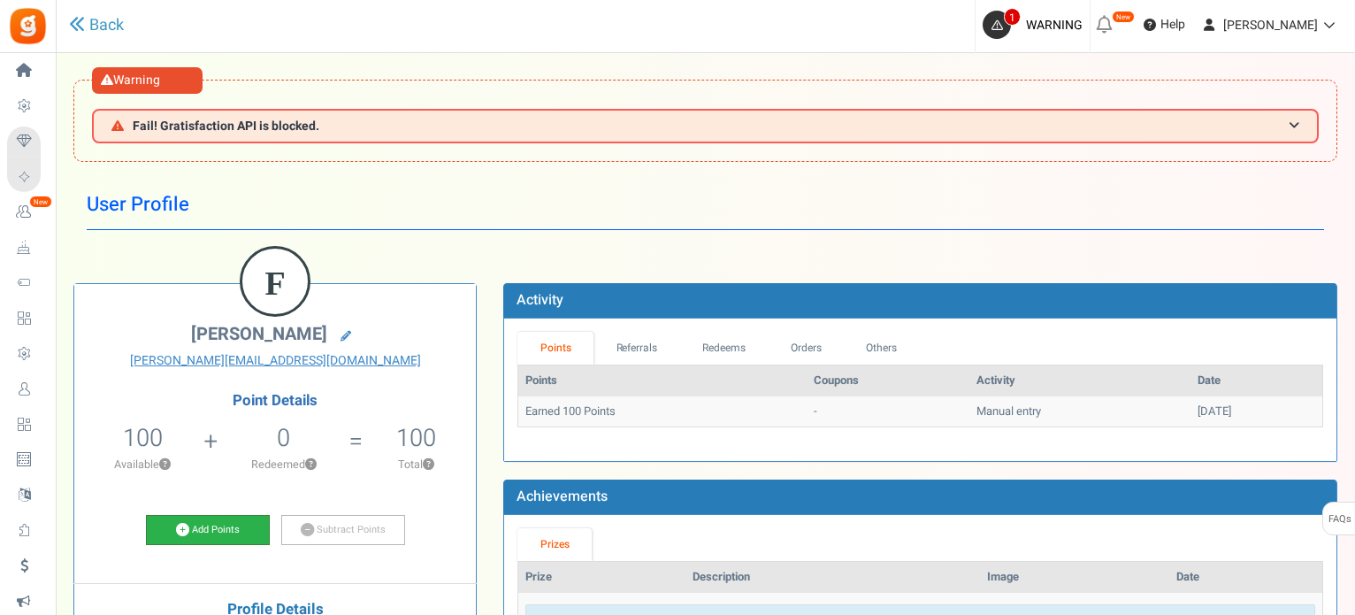
click at [182, 526] on icon at bounding box center [182, 529] width 13 height 13
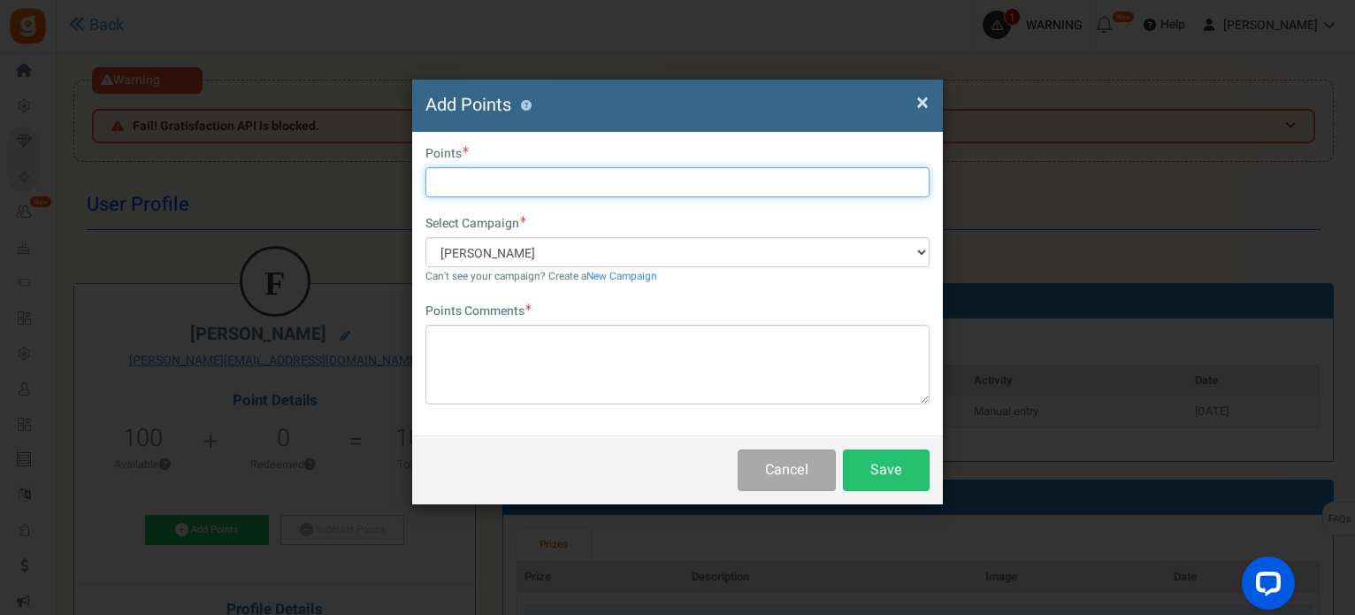
click at [623, 180] on input "text" at bounding box center [677, 182] width 504 height 30
type input "20"
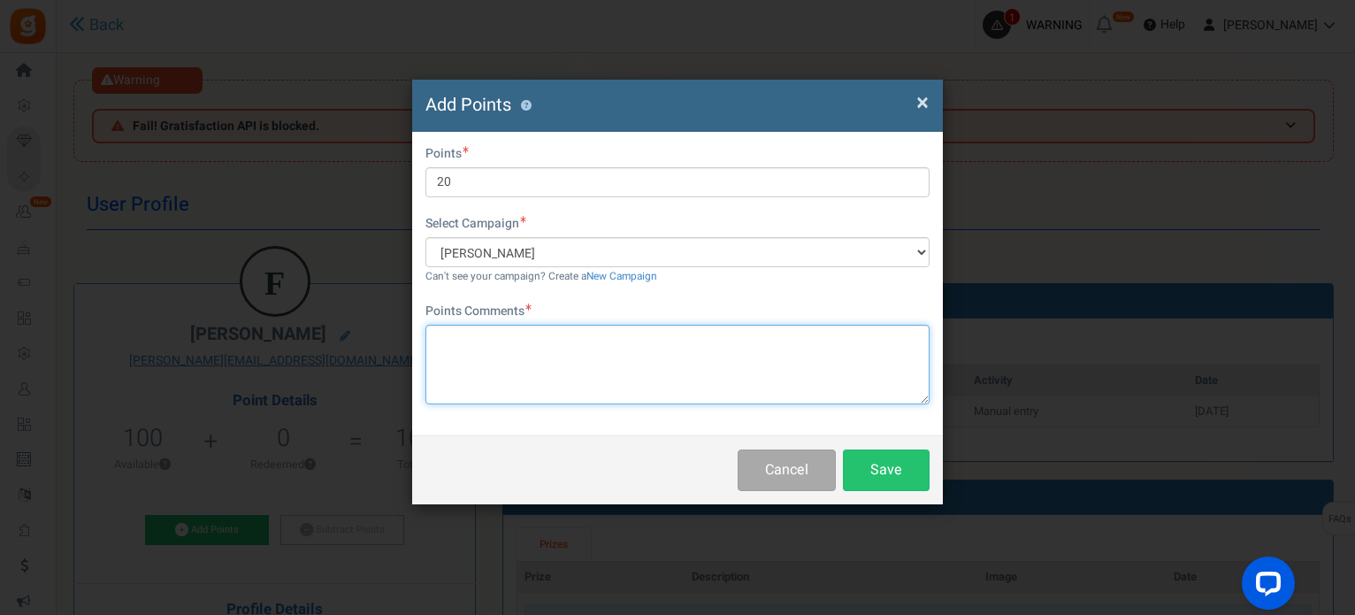
drag, startPoint x: 672, startPoint y: 360, endPoint x: 849, endPoint y: 438, distance: 193.3
click at [669, 360] on textarea at bounding box center [677, 365] width 504 height 80
paste textarea "pontos extra outubro"
type textarea "pontos extra outubro"
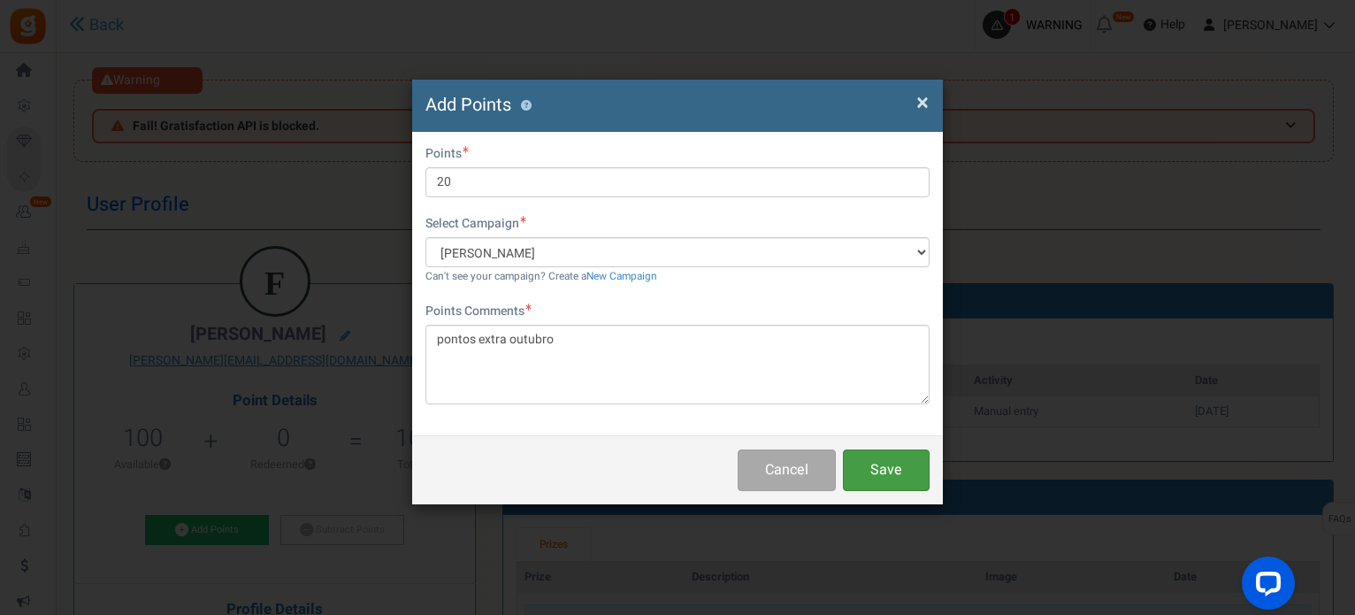
click at [881, 470] on button "Save" at bounding box center [886, 470] width 87 height 42
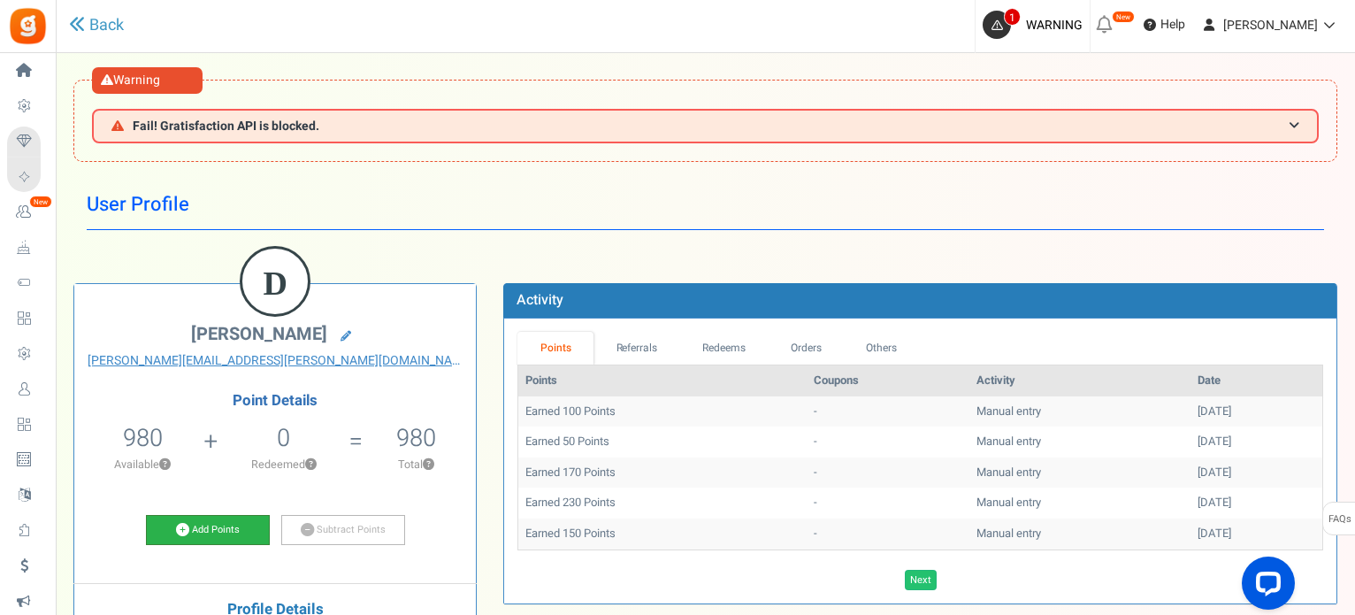
click at [191, 517] on link "Add Points" at bounding box center [208, 530] width 124 height 30
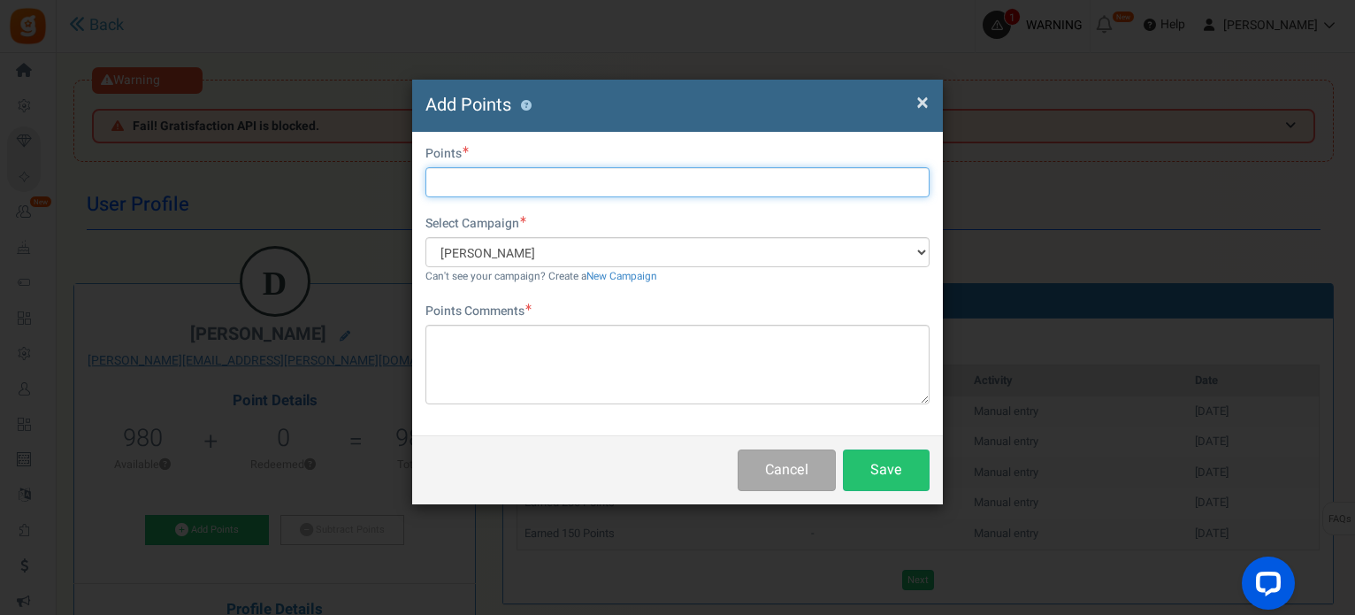
click at [566, 172] on input "text" at bounding box center [677, 182] width 504 height 30
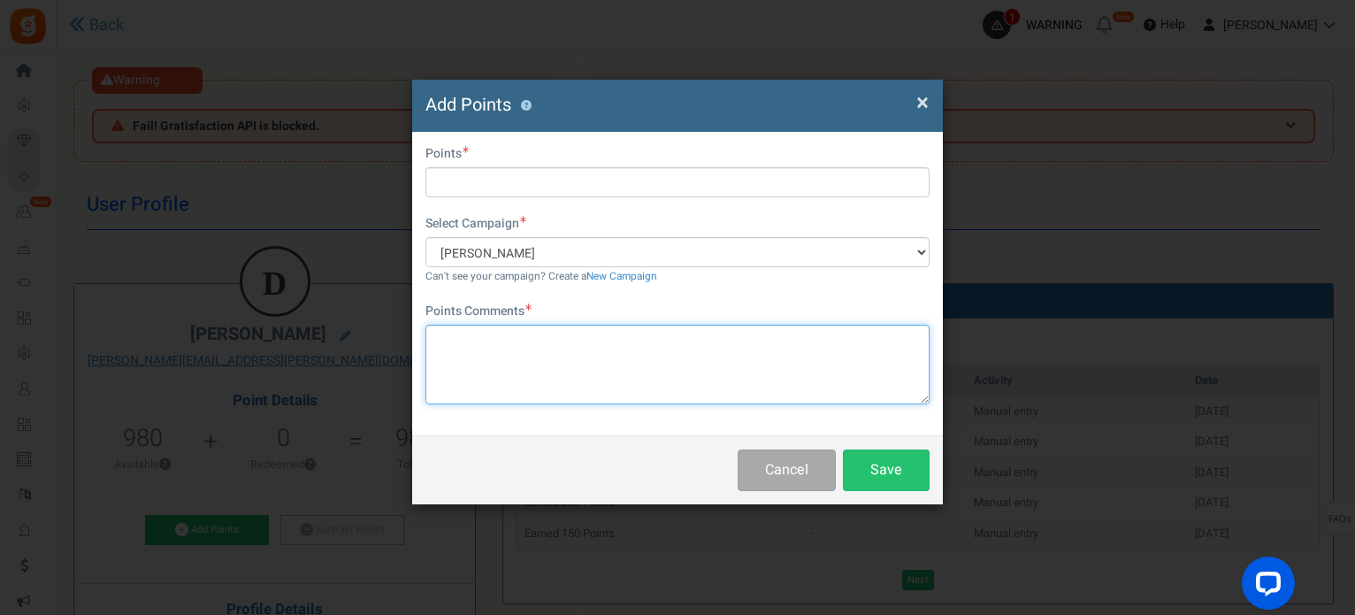
click at [702, 388] on textarea at bounding box center [677, 365] width 504 height 80
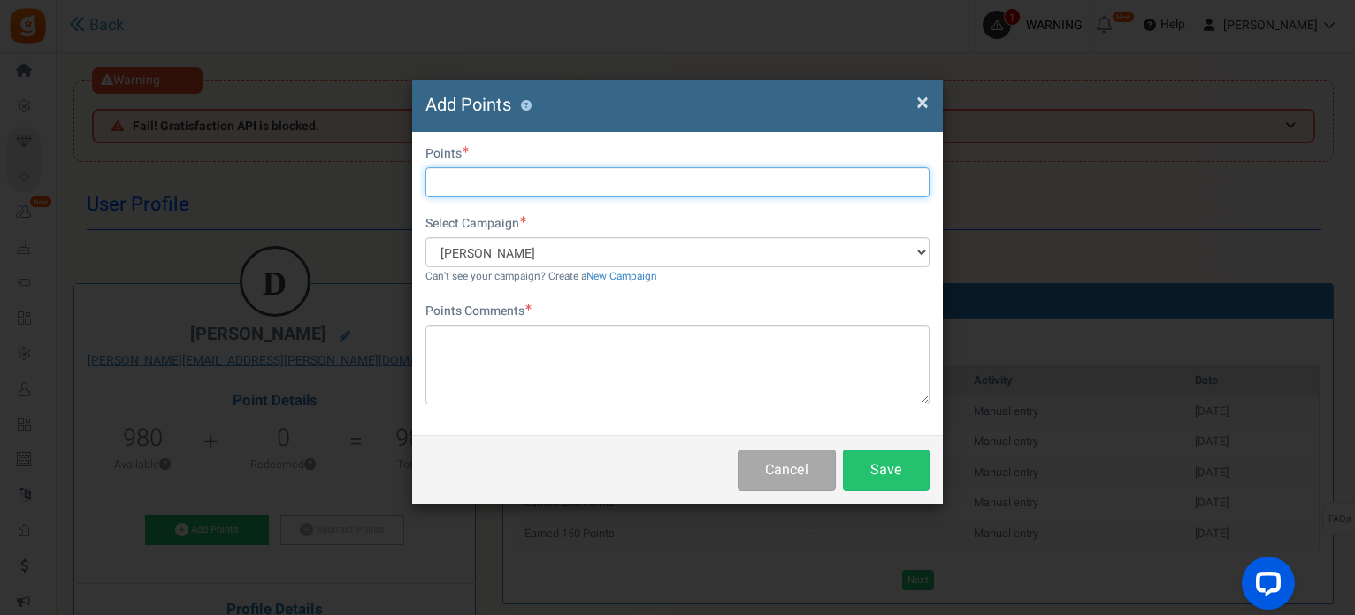
click at [467, 180] on input "text" at bounding box center [677, 182] width 504 height 30
type input "20"
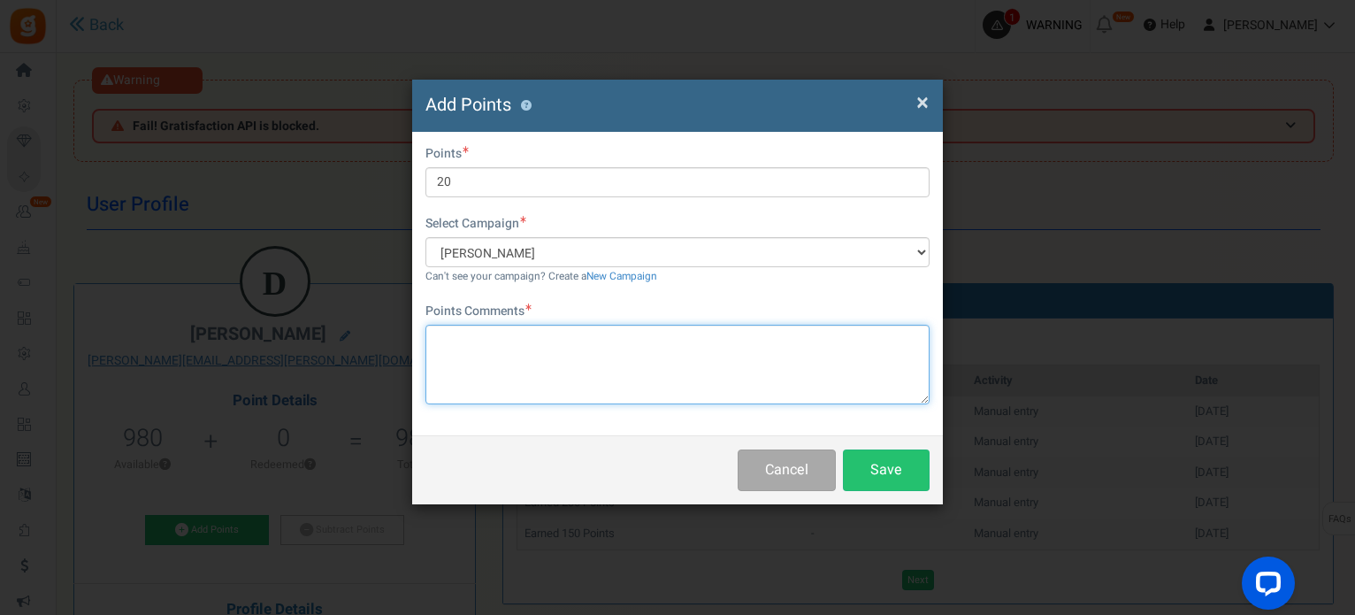
click at [495, 364] on textarea at bounding box center [677, 365] width 504 height 80
paste textarea "pontos extra outubro"
type textarea "pontos extra outubro"
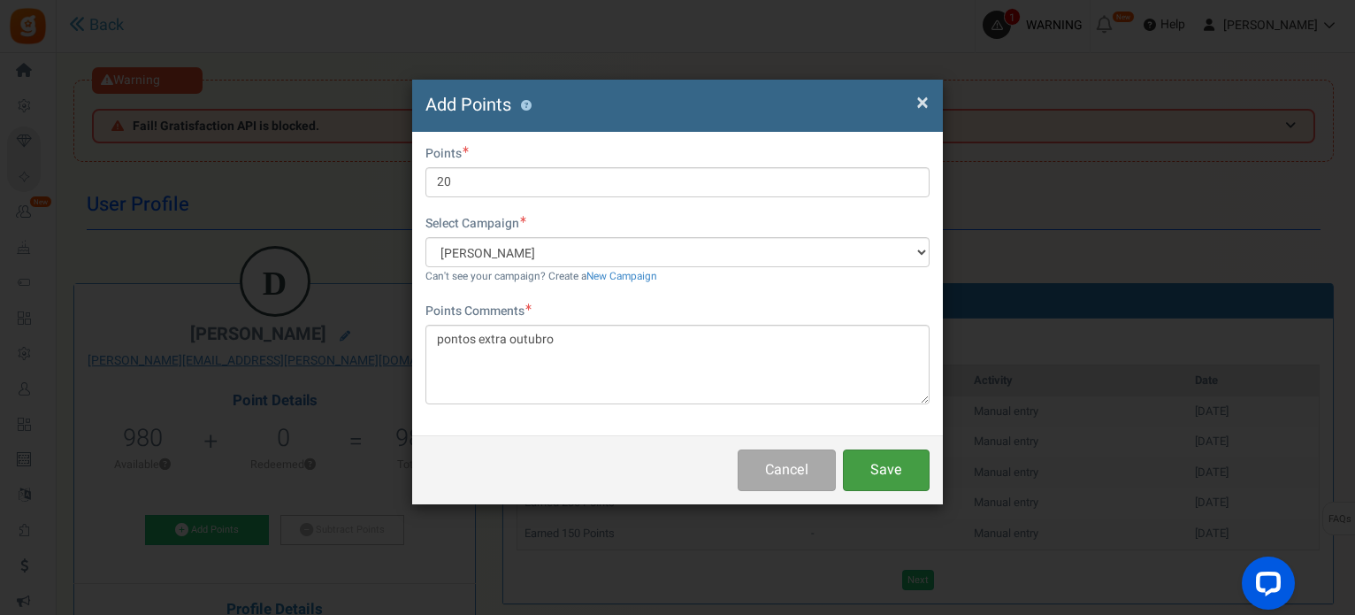
click at [890, 472] on button "Save" at bounding box center [886, 470] width 87 height 42
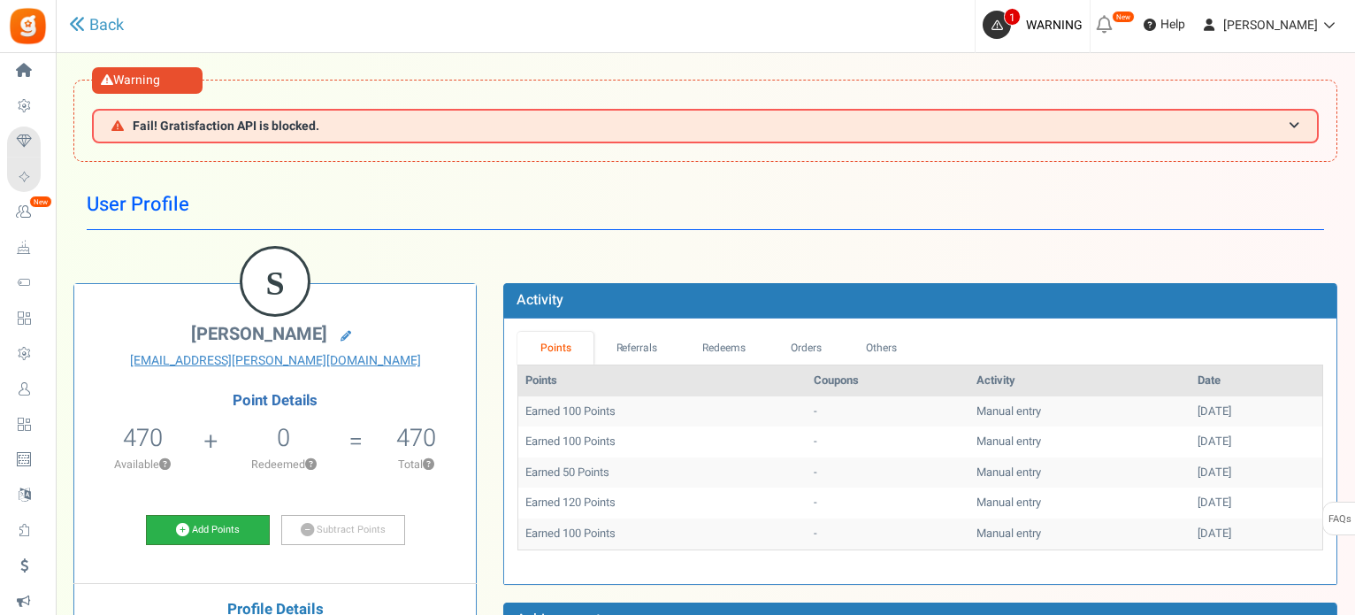
click at [232, 530] on link "Add Points" at bounding box center [208, 530] width 124 height 30
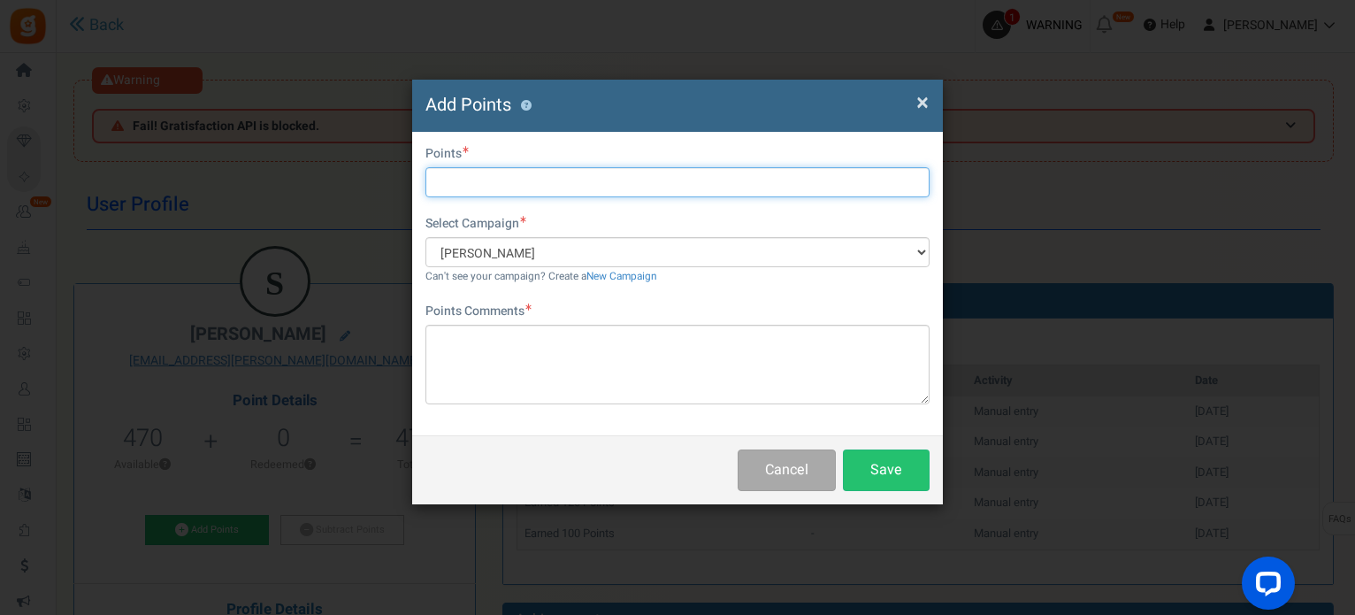
drag, startPoint x: 527, startPoint y: 180, endPoint x: 513, endPoint y: 186, distance: 15.4
click at [524, 183] on input "text" at bounding box center [677, 182] width 504 height 30
type input "20"
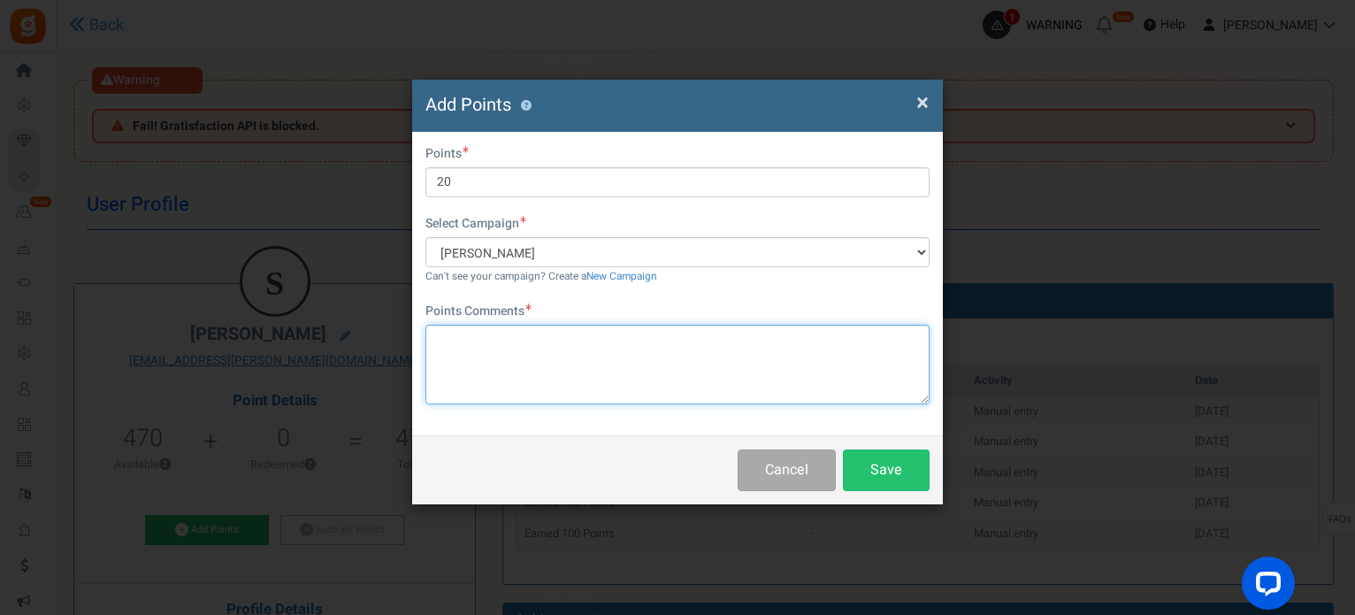
drag, startPoint x: 501, startPoint y: 347, endPoint x: 706, endPoint y: 394, distance: 210.5
click at [499, 349] on textarea at bounding box center [677, 365] width 504 height 80
paste textarea "pontos extra outubro"
type textarea "pontos extra outubro"
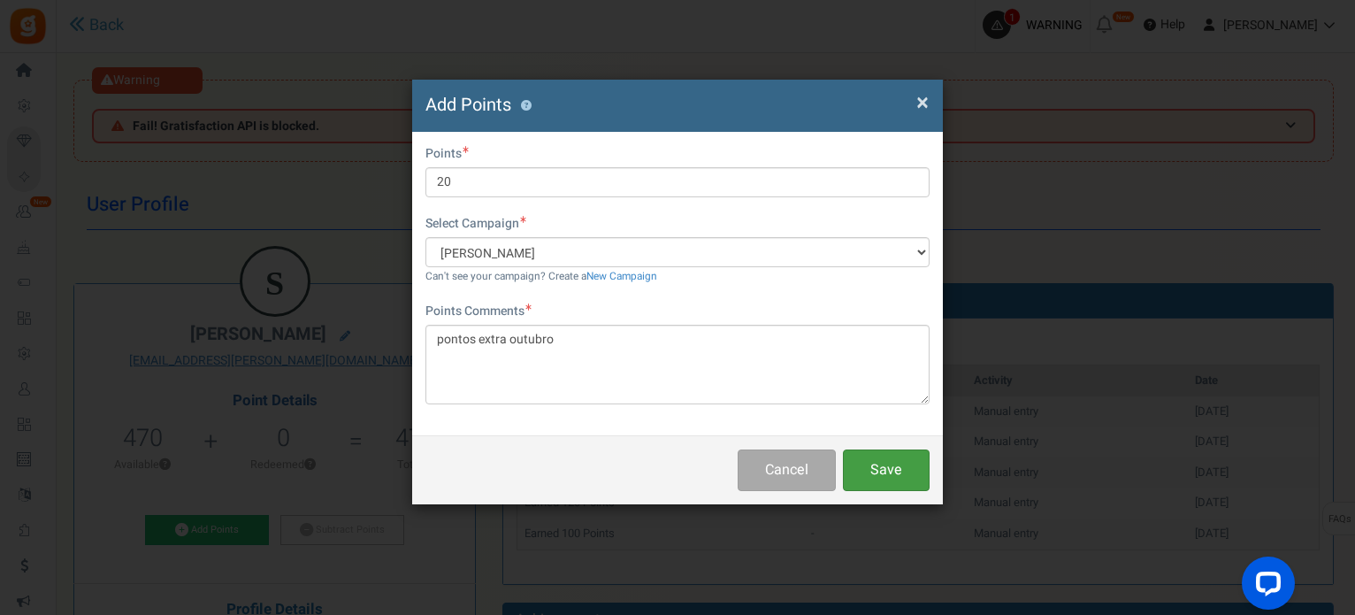
click at [883, 466] on button "Save" at bounding box center [886, 470] width 87 height 42
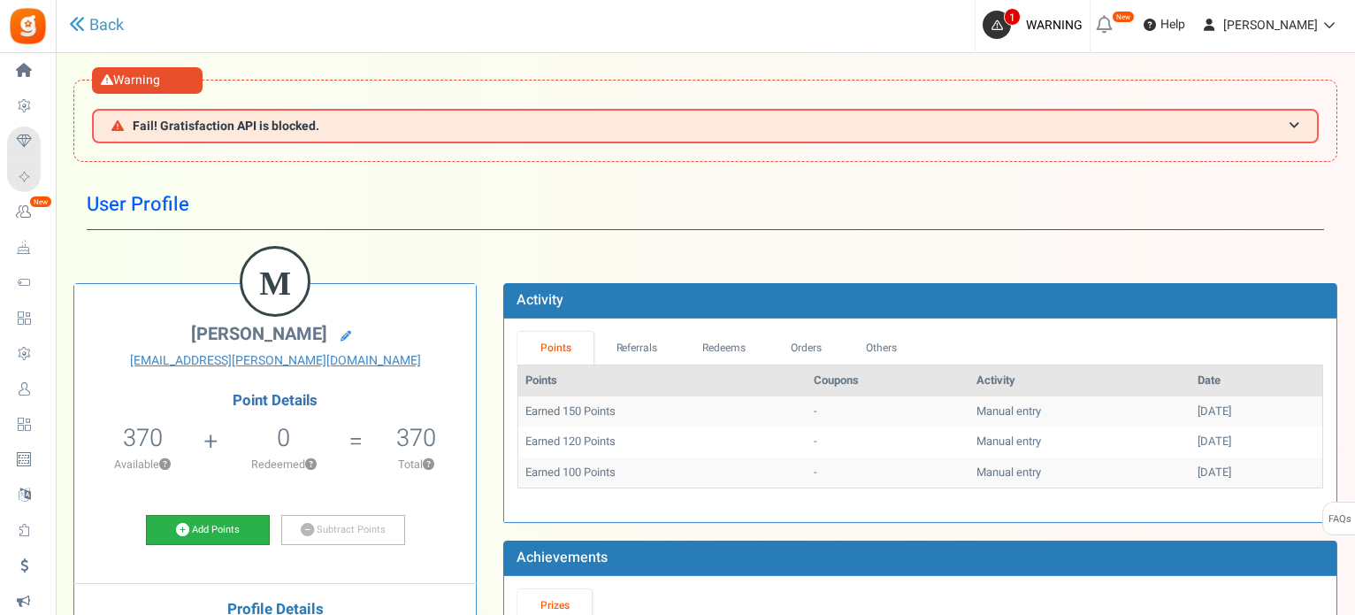
click at [219, 517] on link "Add Points" at bounding box center [208, 530] width 124 height 30
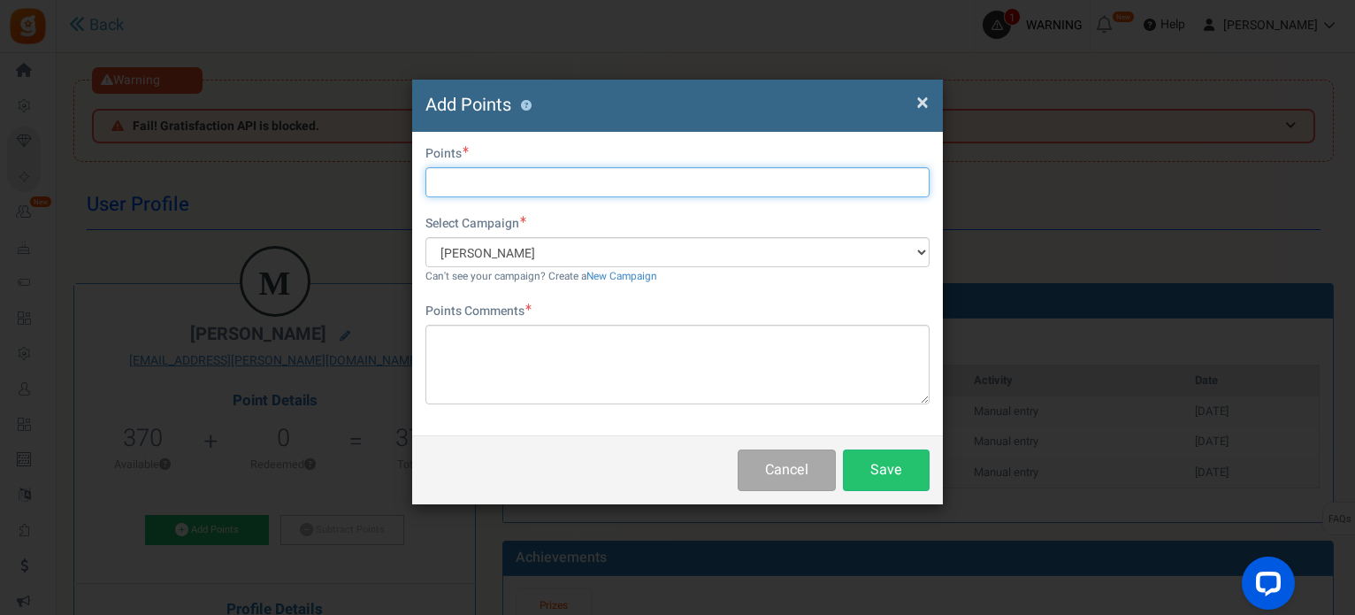
click at [508, 173] on input "text" at bounding box center [677, 182] width 504 height 30
type input "20"
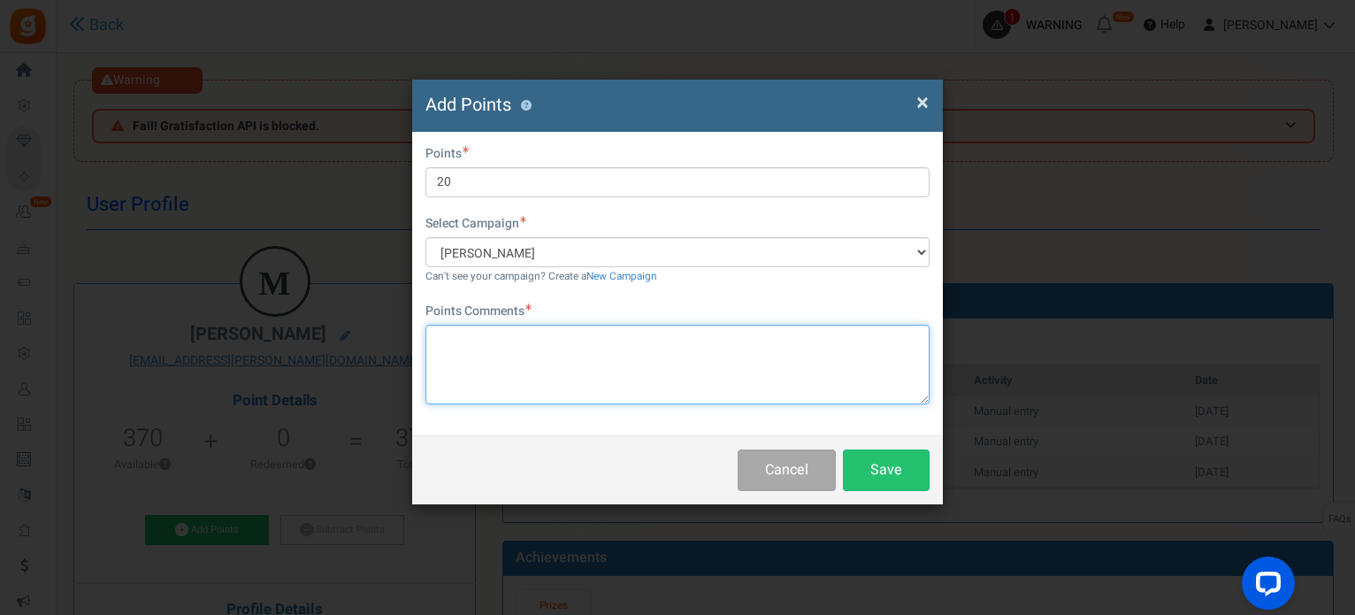
drag, startPoint x: 560, startPoint y: 362, endPoint x: 569, endPoint y: 374, distance: 15.2
click at [562, 366] on textarea at bounding box center [677, 365] width 504 height 80
paste textarea "pontos extra outubro"
type textarea "pontos extra outubro"
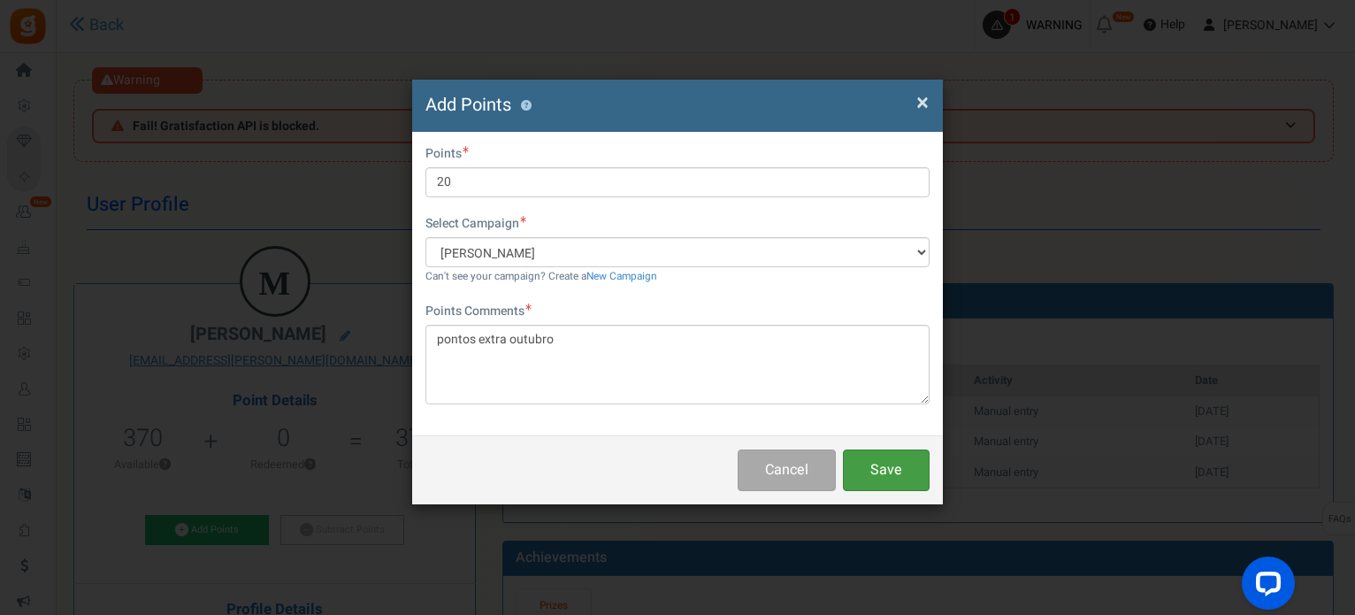
click at [890, 463] on button "Save" at bounding box center [886, 470] width 87 height 42
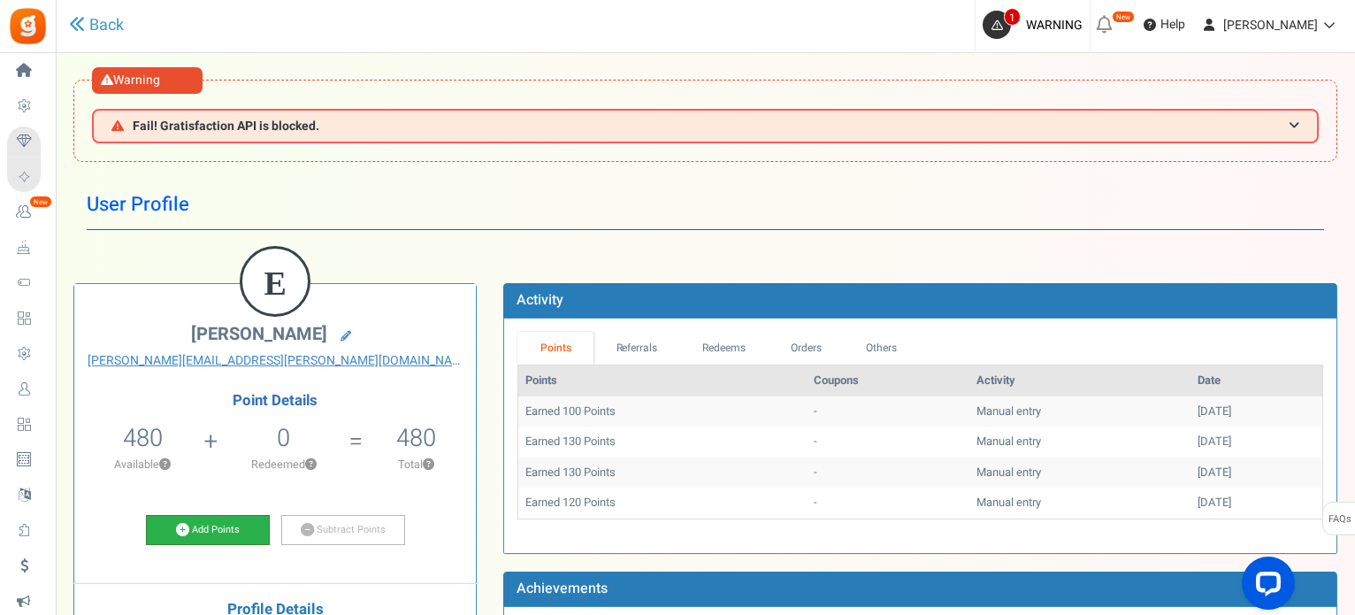
click at [221, 530] on link "Add Points" at bounding box center [208, 530] width 124 height 30
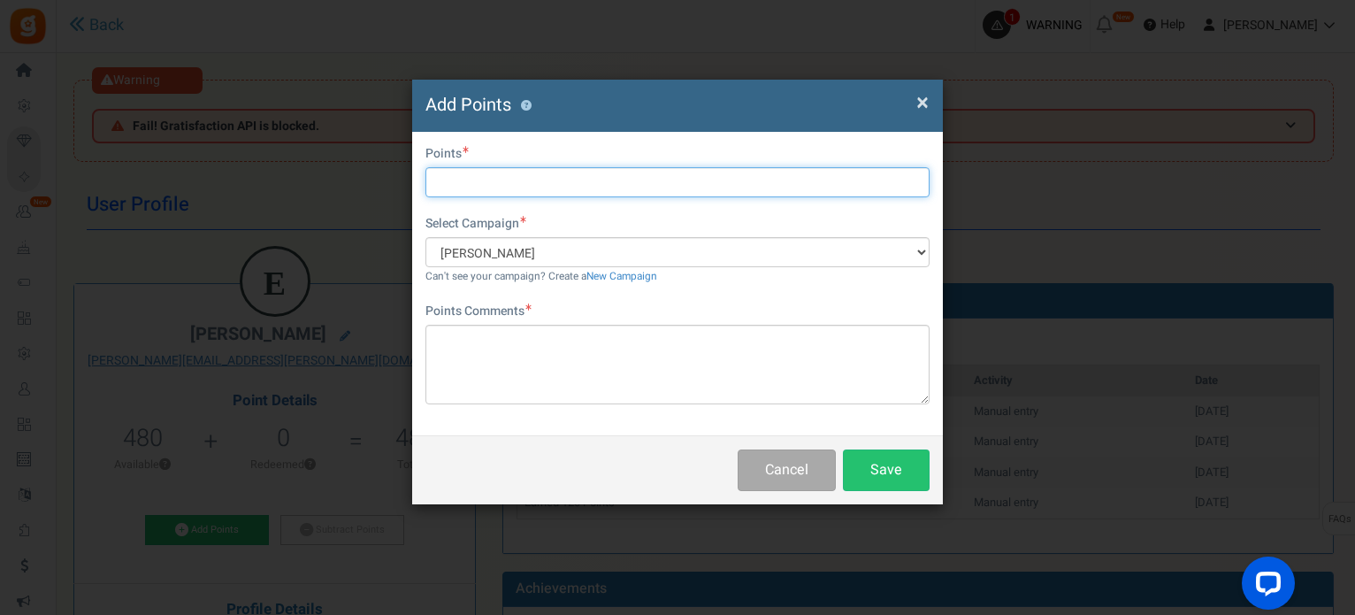
click at [481, 176] on input "text" at bounding box center [677, 182] width 504 height 30
type input "20"
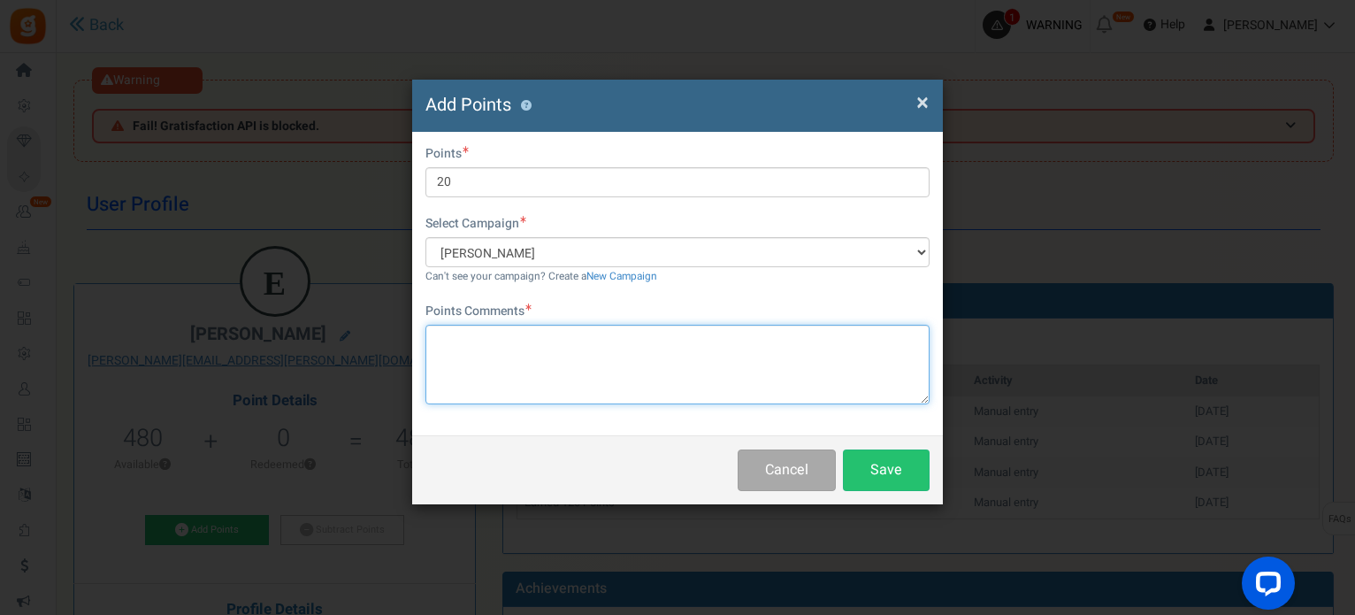
click at [566, 345] on textarea at bounding box center [677, 365] width 504 height 80
paste textarea "pontos extra outubro"
type textarea "pontos extra outubro"
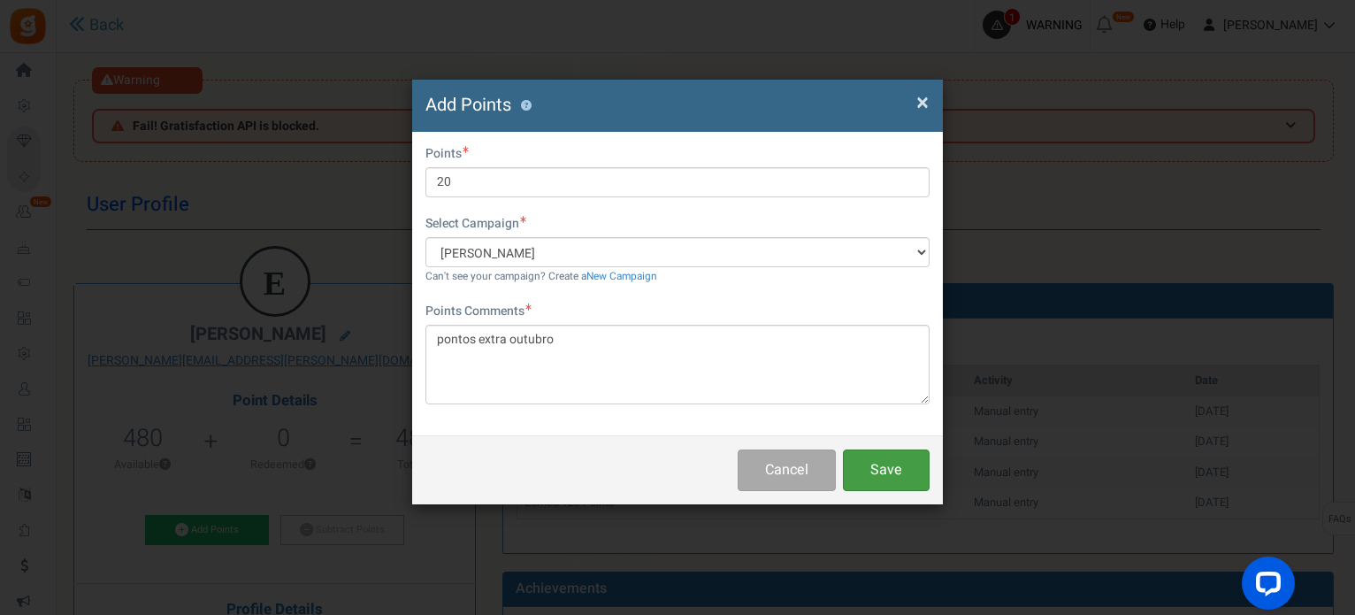
drag, startPoint x: 875, startPoint y: 464, endPoint x: 886, endPoint y: 464, distance: 11.5
click at [877, 466] on button "Save" at bounding box center [886, 470] width 87 height 42
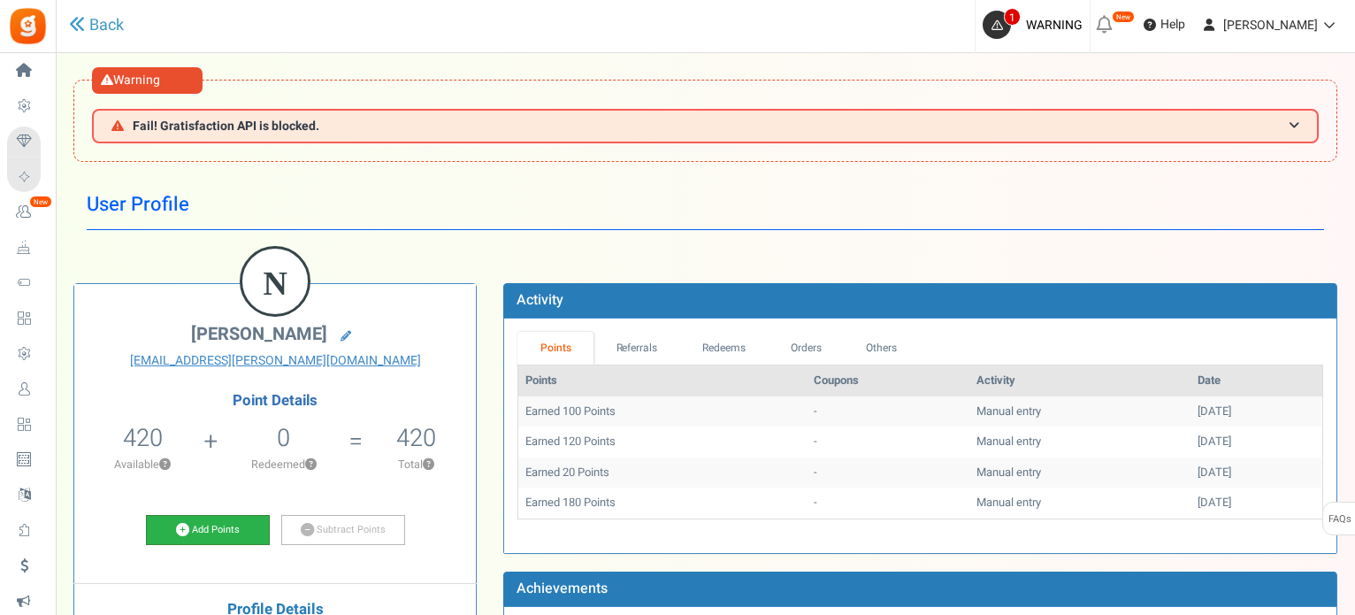
click at [218, 526] on link "Add Points" at bounding box center [208, 530] width 124 height 30
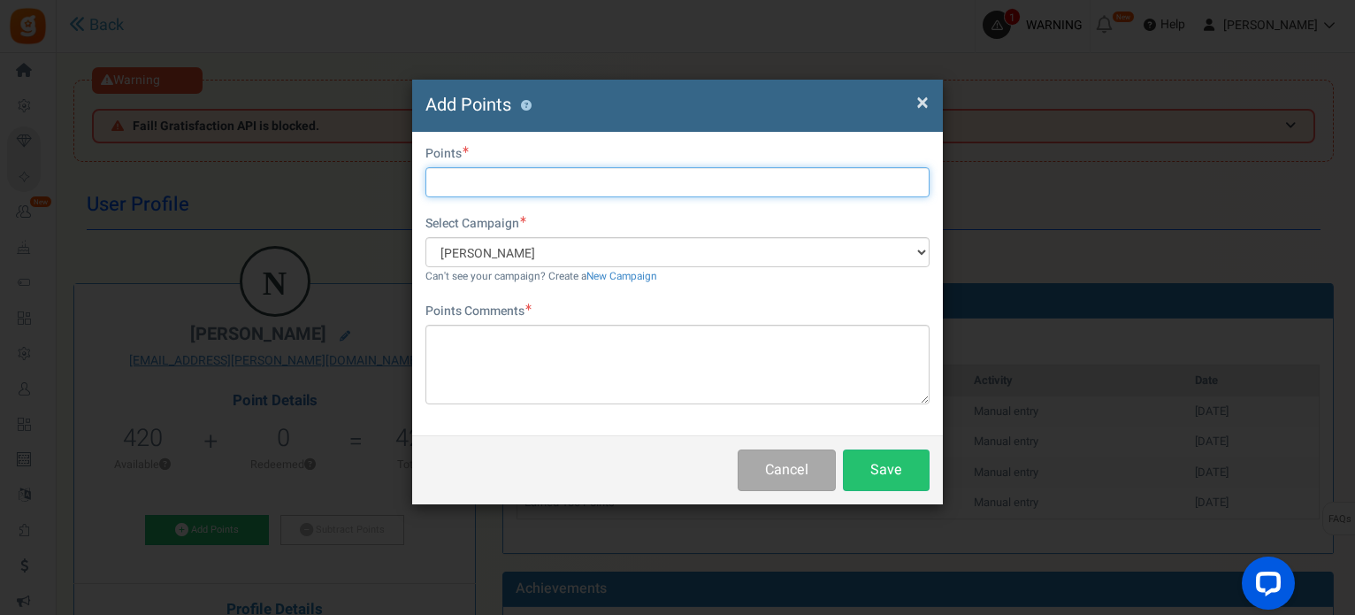
click at [598, 183] on input "text" at bounding box center [677, 182] width 504 height 30
type input "20"
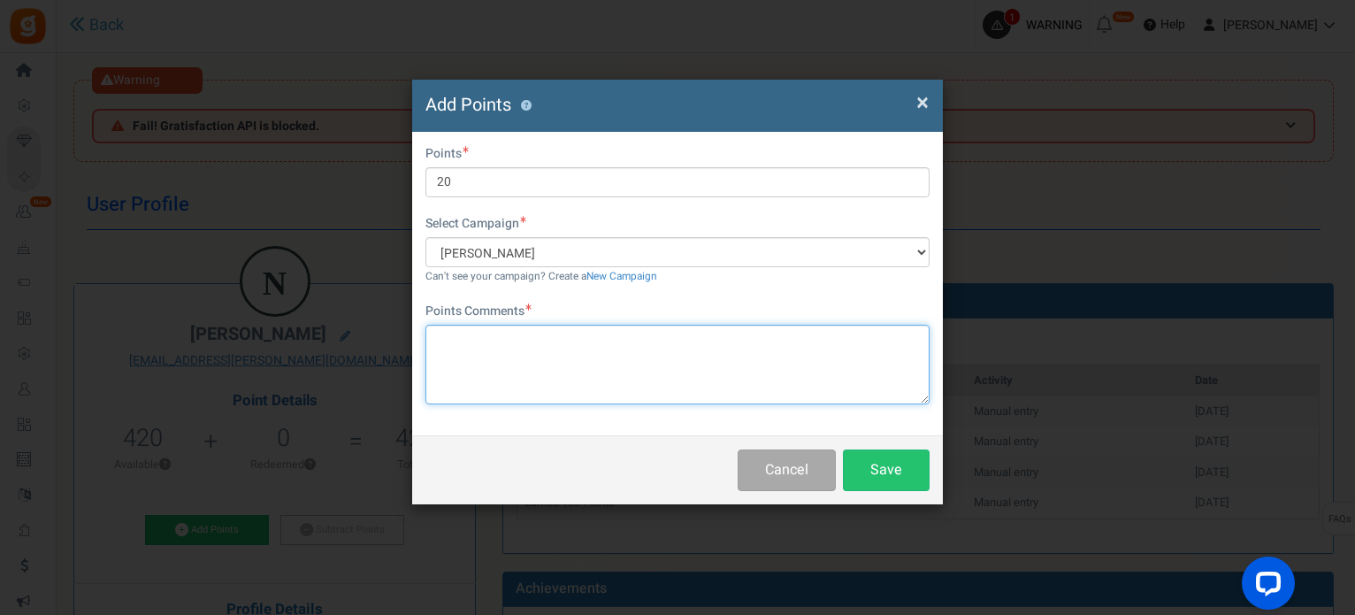
click at [605, 364] on textarea at bounding box center [677, 365] width 504 height 80
paste textarea "pontos extra outubro"
type textarea "pontos extra outubro"
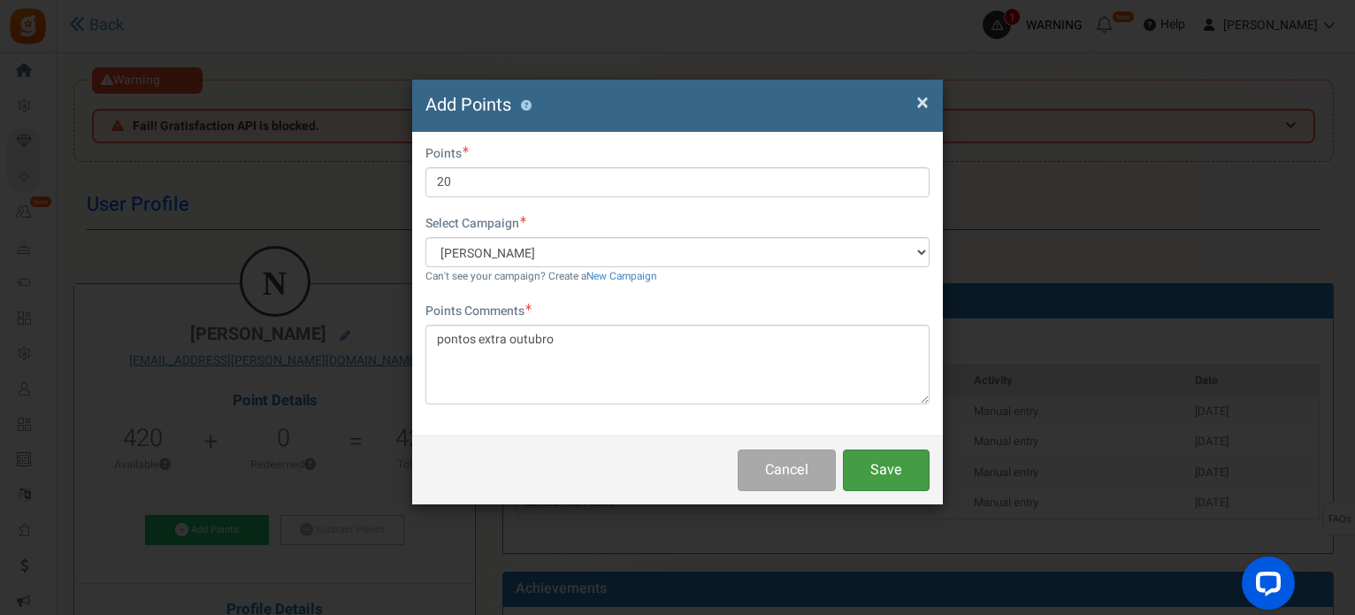
drag, startPoint x: 876, startPoint y: 468, endPoint x: 892, endPoint y: 471, distance: 16.3
click at [875, 470] on button "Save" at bounding box center [886, 470] width 87 height 42
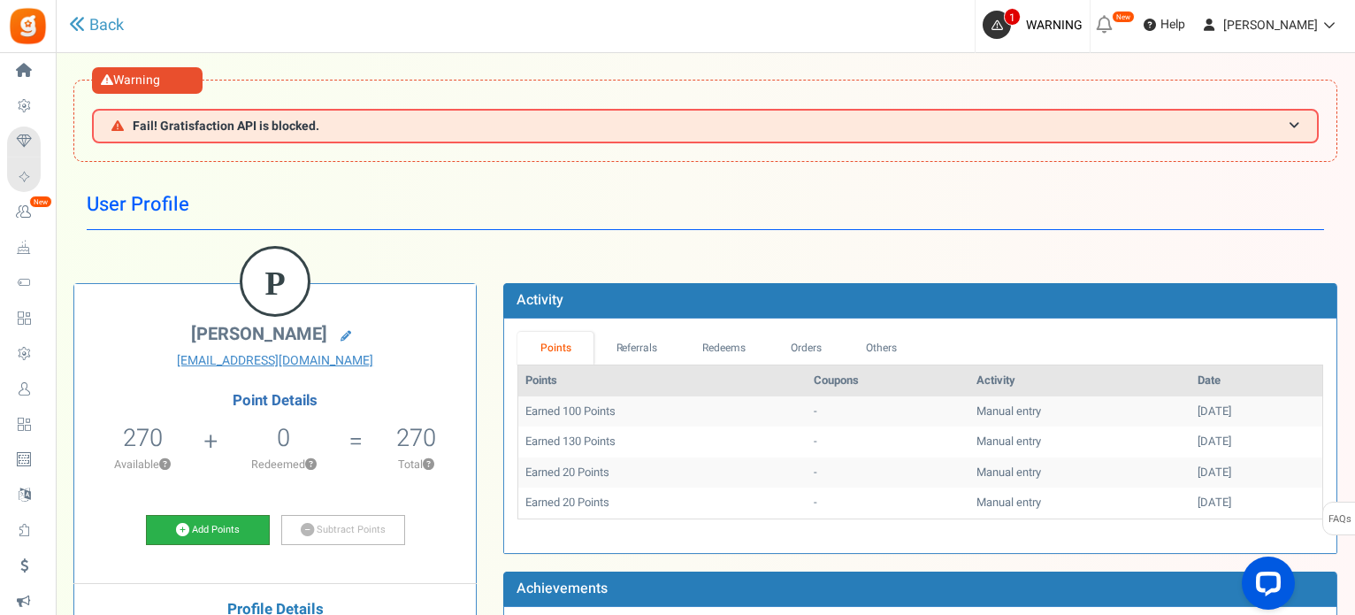
click at [206, 530] on link "Add Points" at bounding box center [208, 530] width 124 height 30
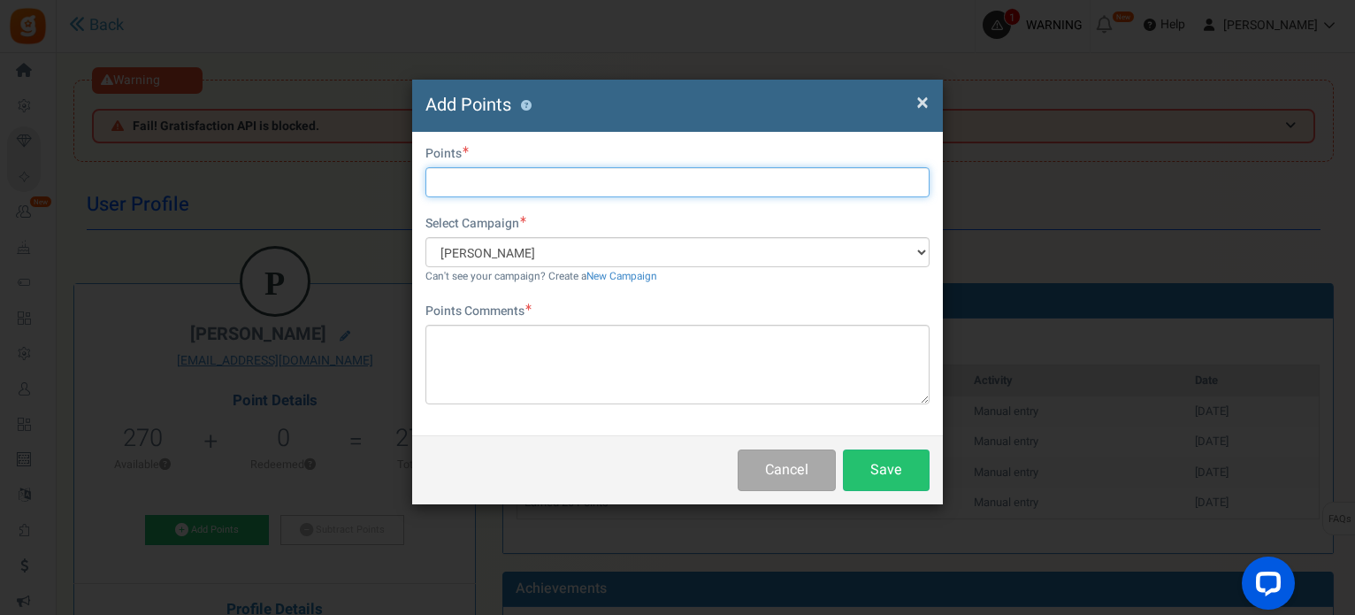
click at [527, 182] on input "text" at bounding box center [677, 182] width 504 height 30
type input "20"
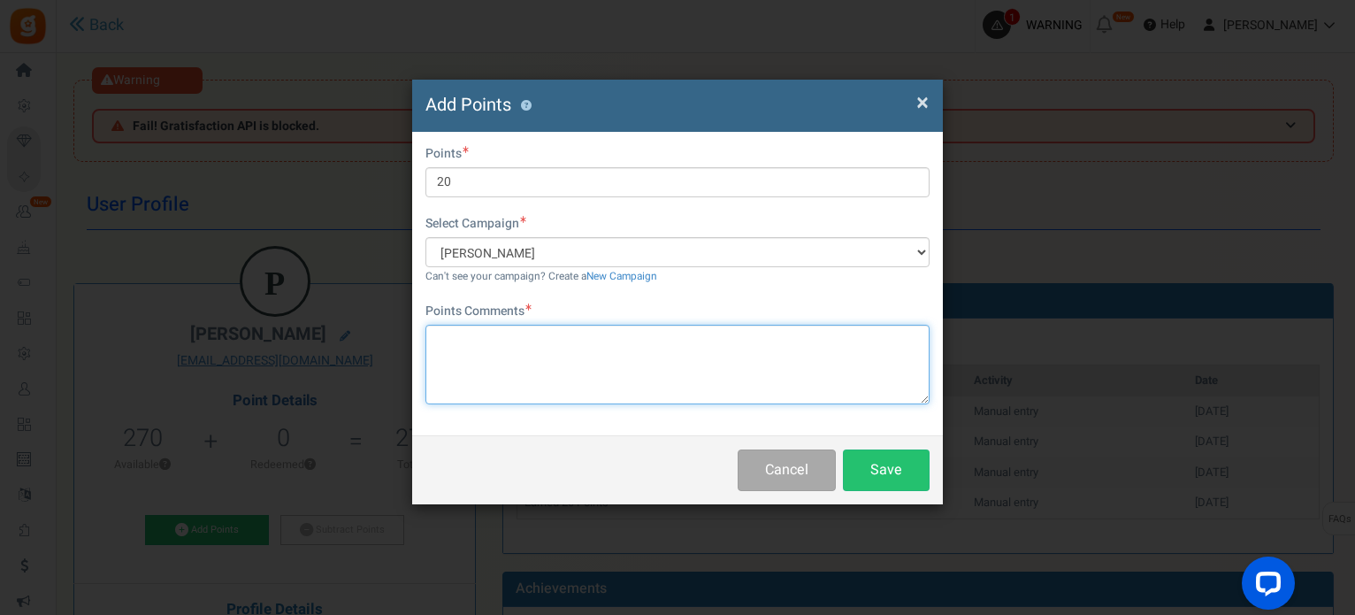
drag, startPoint x: 686, startPoint y: 390, endPoint x: 692, endPoint y: 398, distance: 10.1
click at [679, 394] on textarea at bounding box center [677, 365] width 504 height 80
paste textarea "pontos extra outubro"
type textarea "pontos extra outubro"
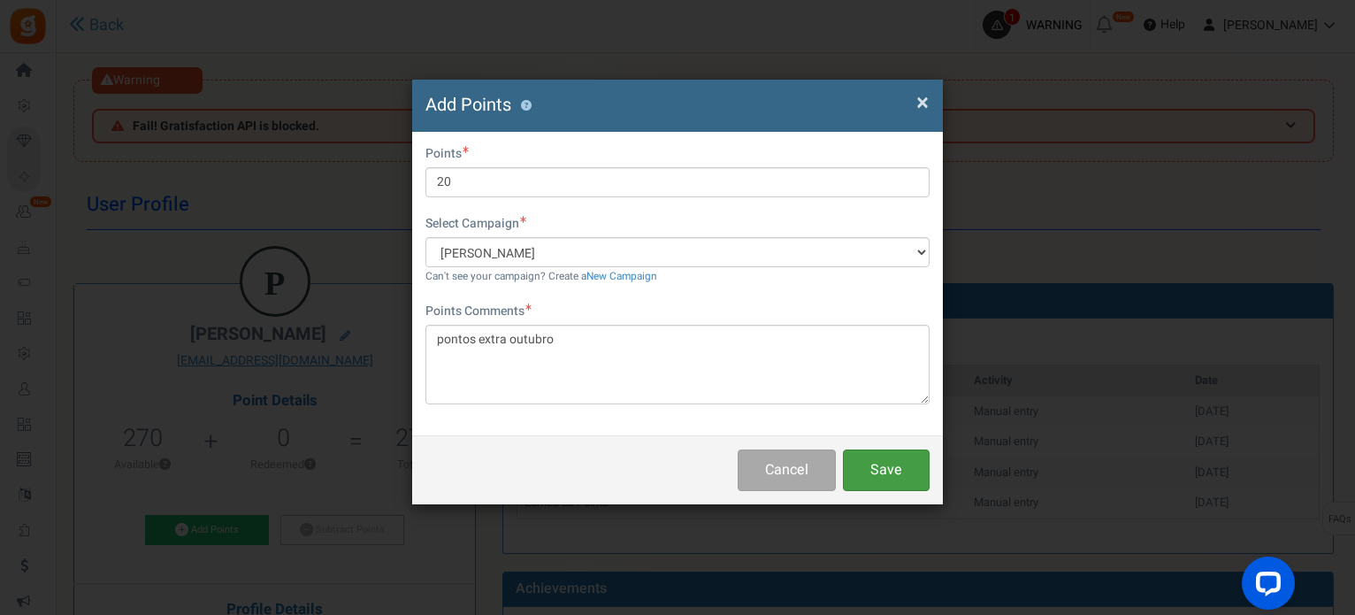
click at [867, 458] on button "Save" at bounding box center [886, 470] width 87 height 42
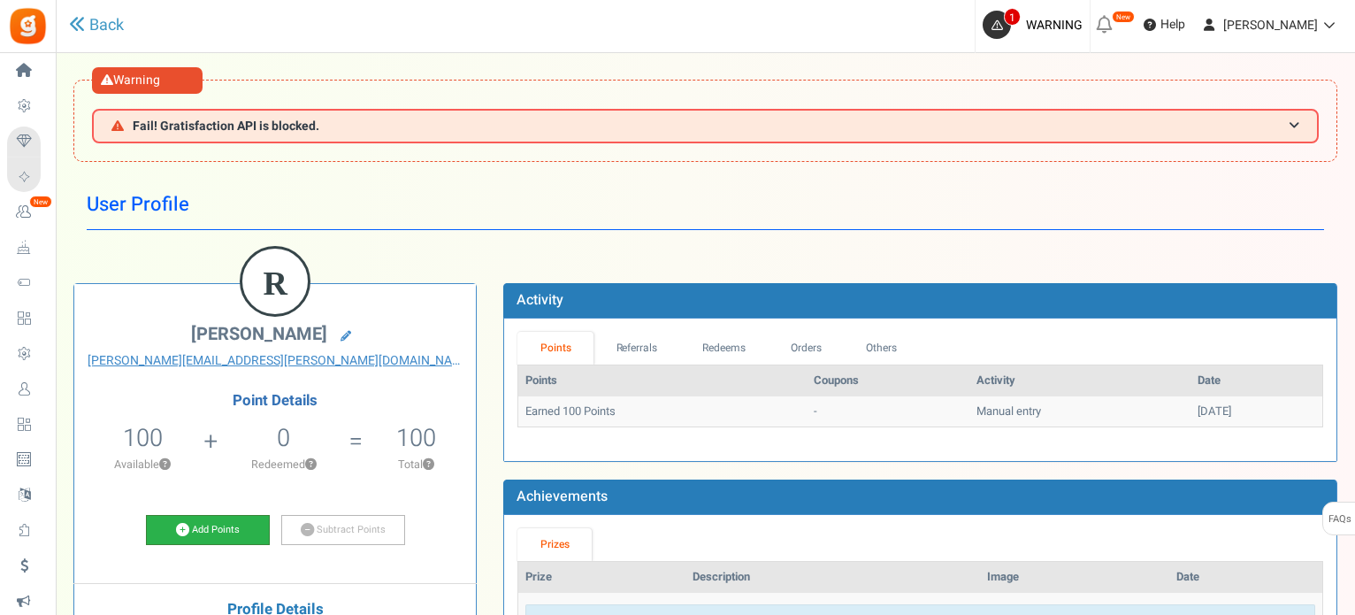
click at [226, 528] on link "Add Points" at bounding box center [208, 530] width 124 height 30
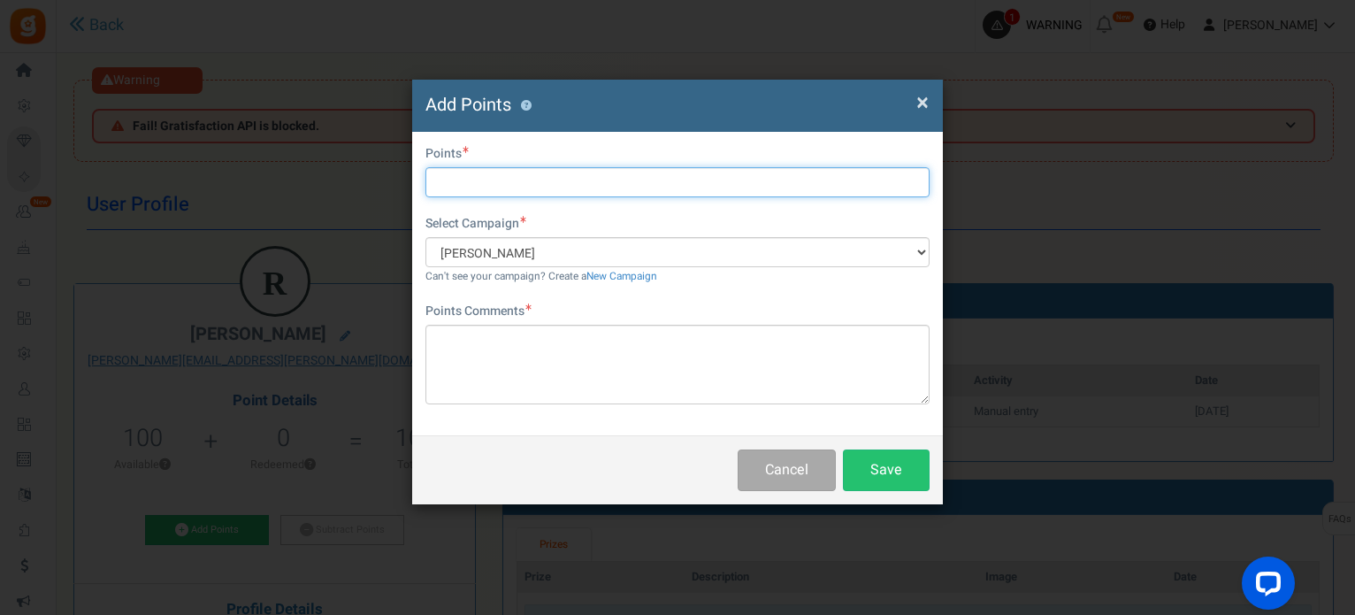
click at [545, 175] on input "text" at bounding box center [677, 182] width 504 height 30
type input "20"
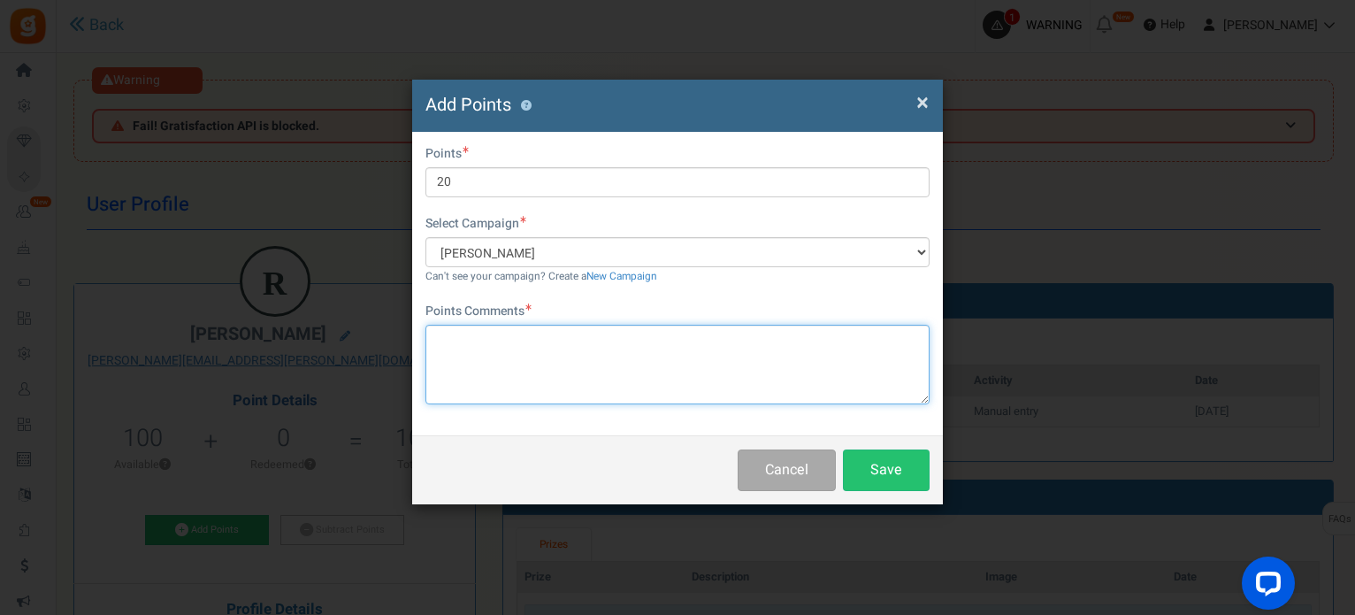
click at [712, 360] on textarea at bounding box center [677, 365] width 504 height 80
paste textarea "pontos extra outubro"
type textarea "pontos extra outubro"
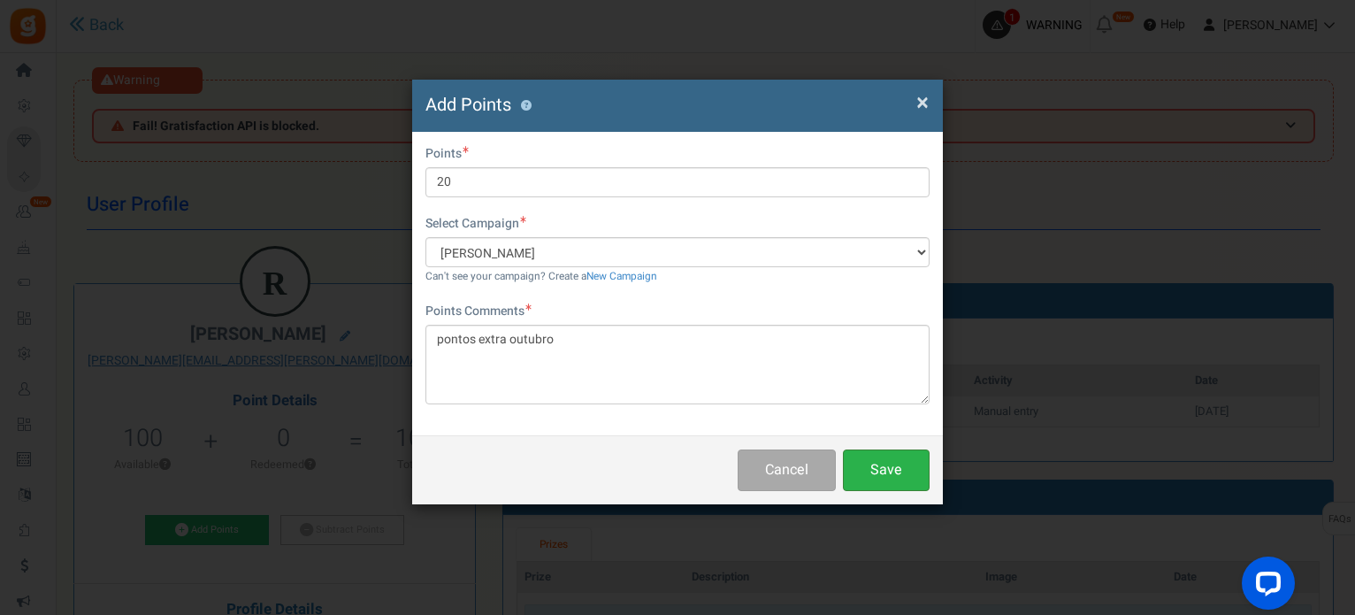
click at [895, 458] on button "Save" at bounding box center [886, 470] width 87 height 42
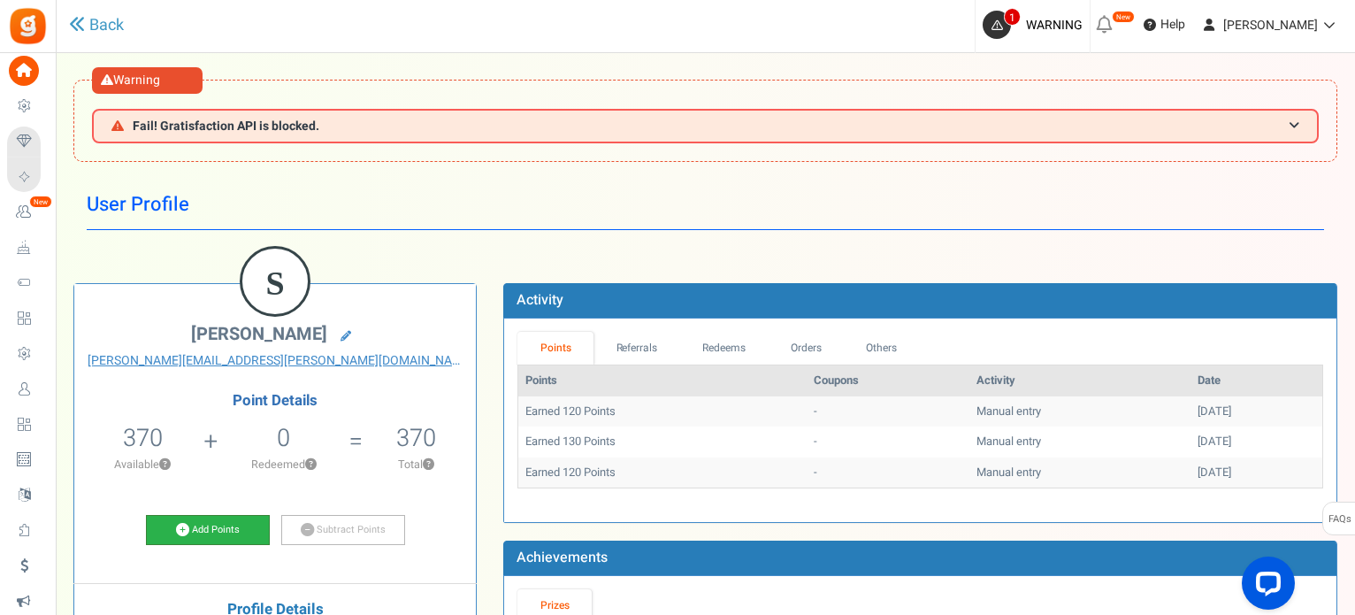
click at [216, 531] on link "Add Points" at bounding box center [208, 530] width 124 height 30
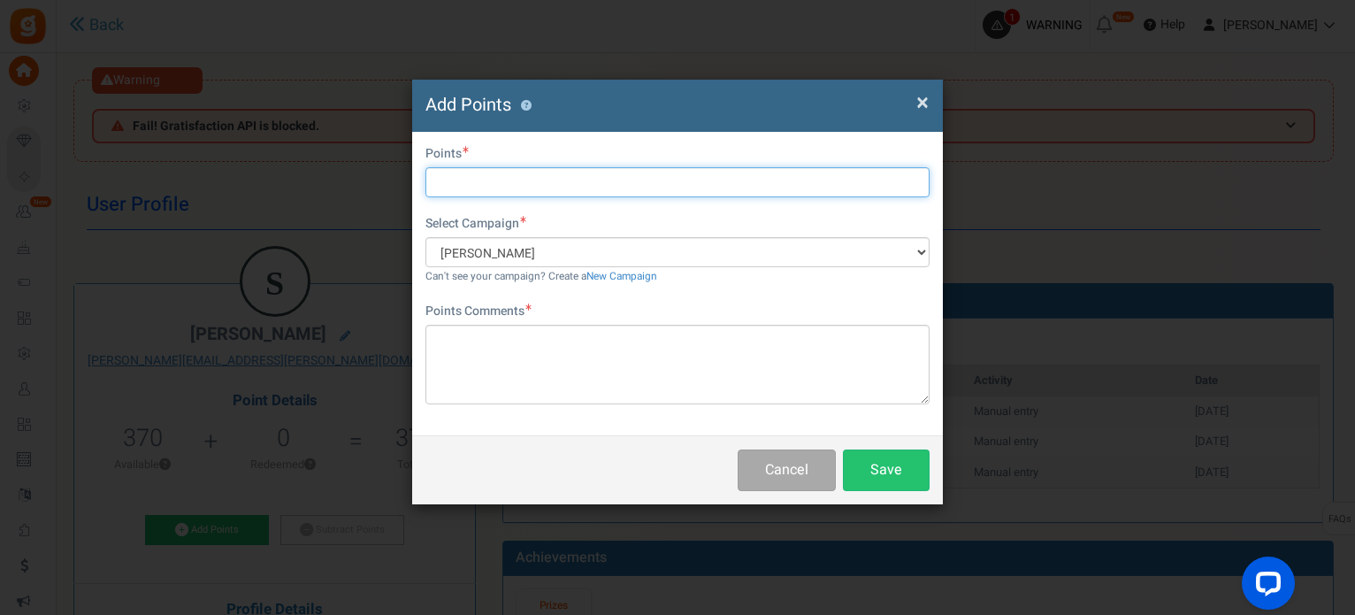
click at [559, 176] on input "text" at bounding box center [677, 182] width 504 height 30
type input "20"
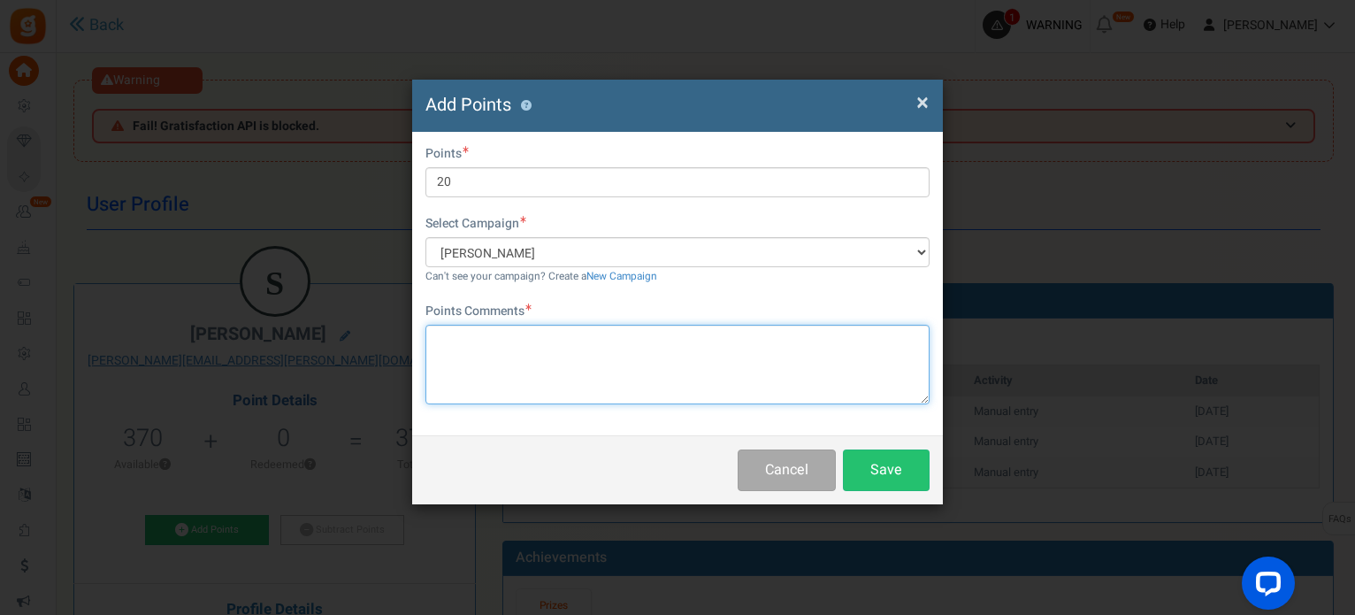
drag, startPoint x: 551, startPoint y: 345, endPoint x: 856, endPoint y: 420, distance: 314.3
click at [548, 347] on textarea at bounding box center [677, 365] width 504 height 80
paste textarea "pontos extra outubro"
type textarea "pontos extra outubro"
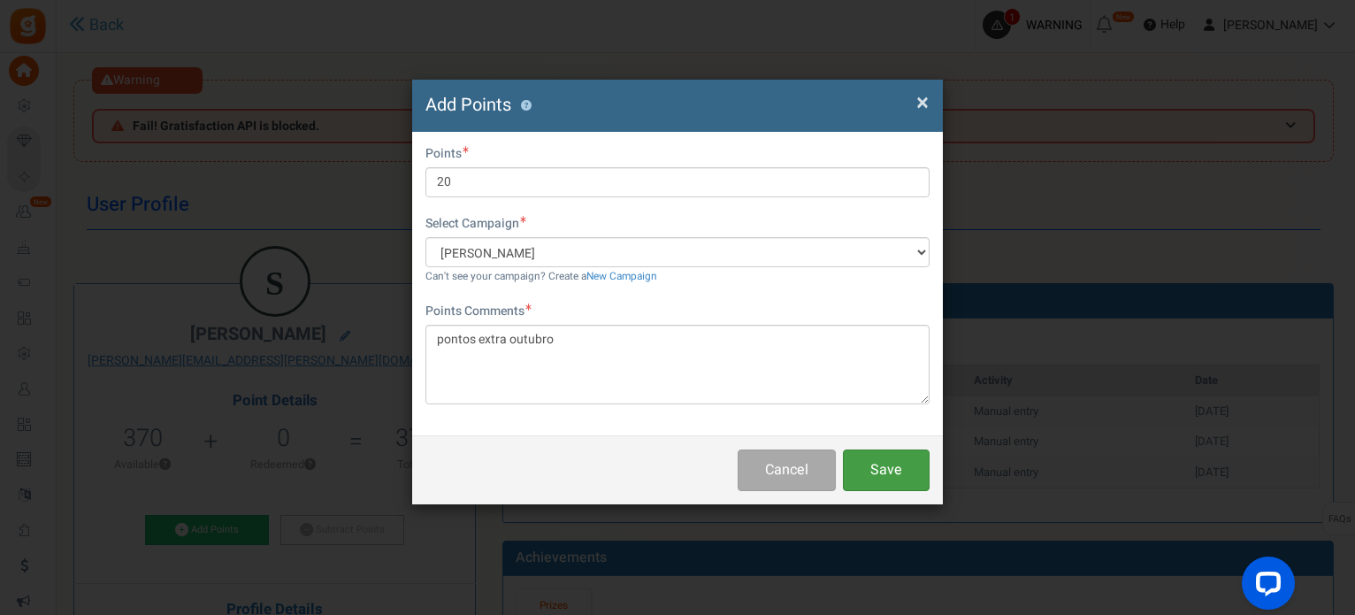
click at [902, 464] on button "Save" at bounding box center [886, 470] width 87 height 42
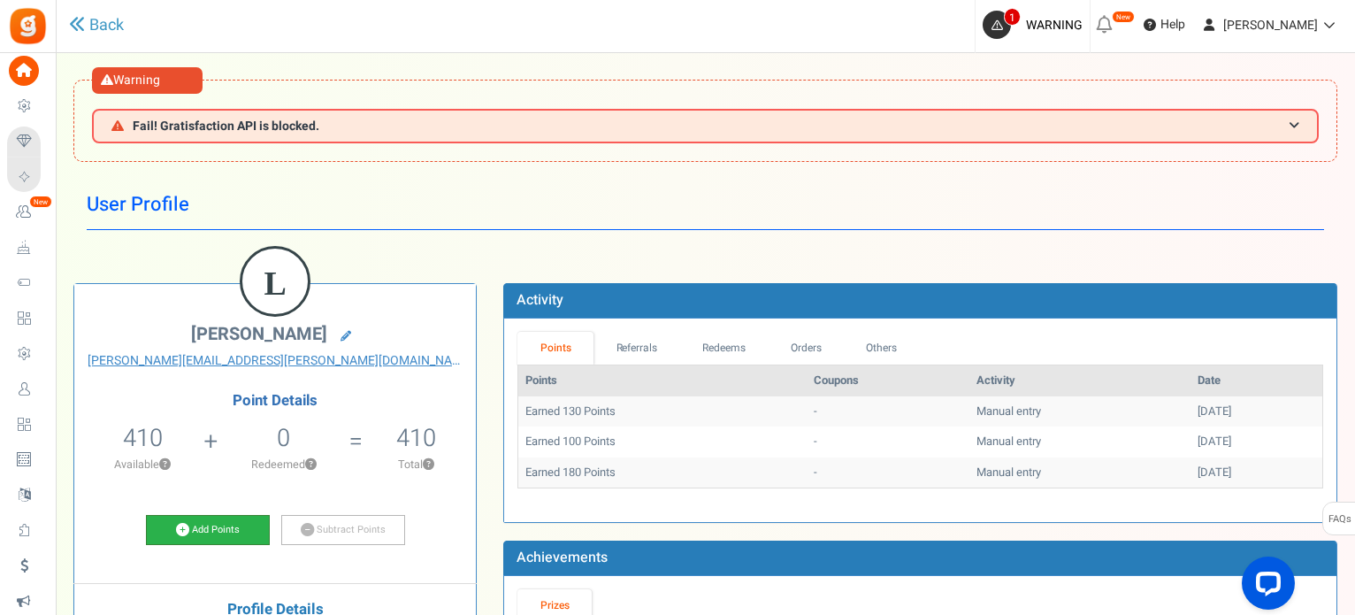
click at [193, 521] on link "Add Points" at bounding box center [208, 530] width 124 height 30
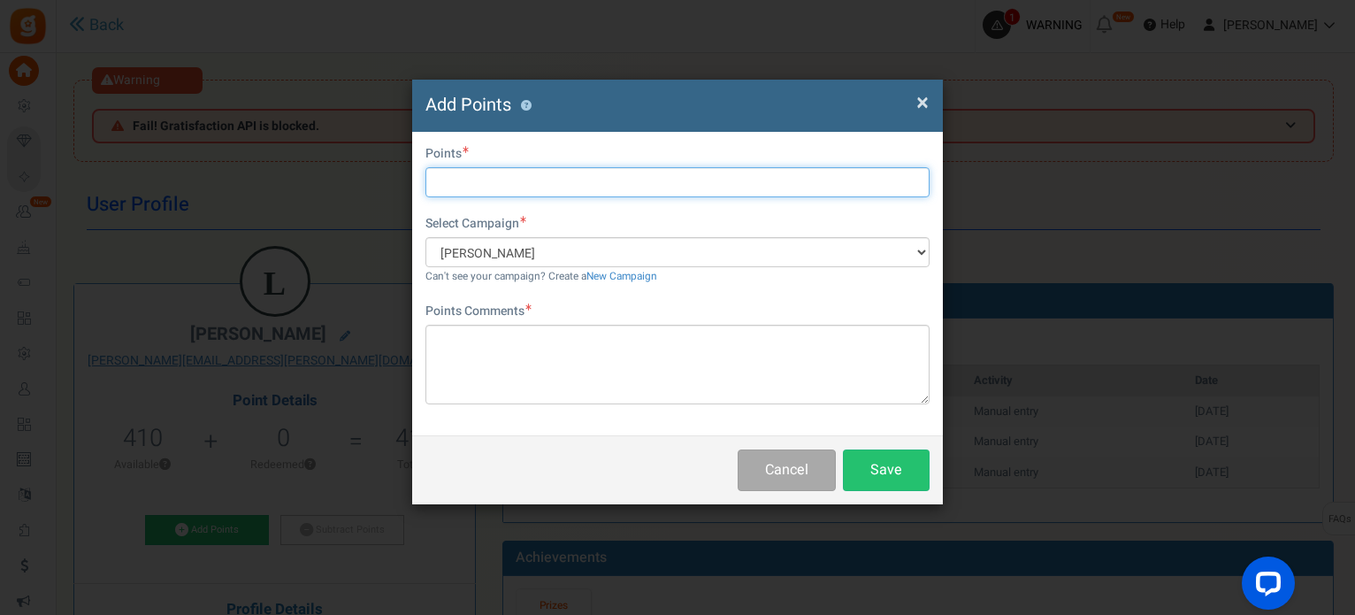
click at [516, 187] on input "text" at bounding box center [677, 182] width 504 height 30
paste input "pontos ex"
type input "20"
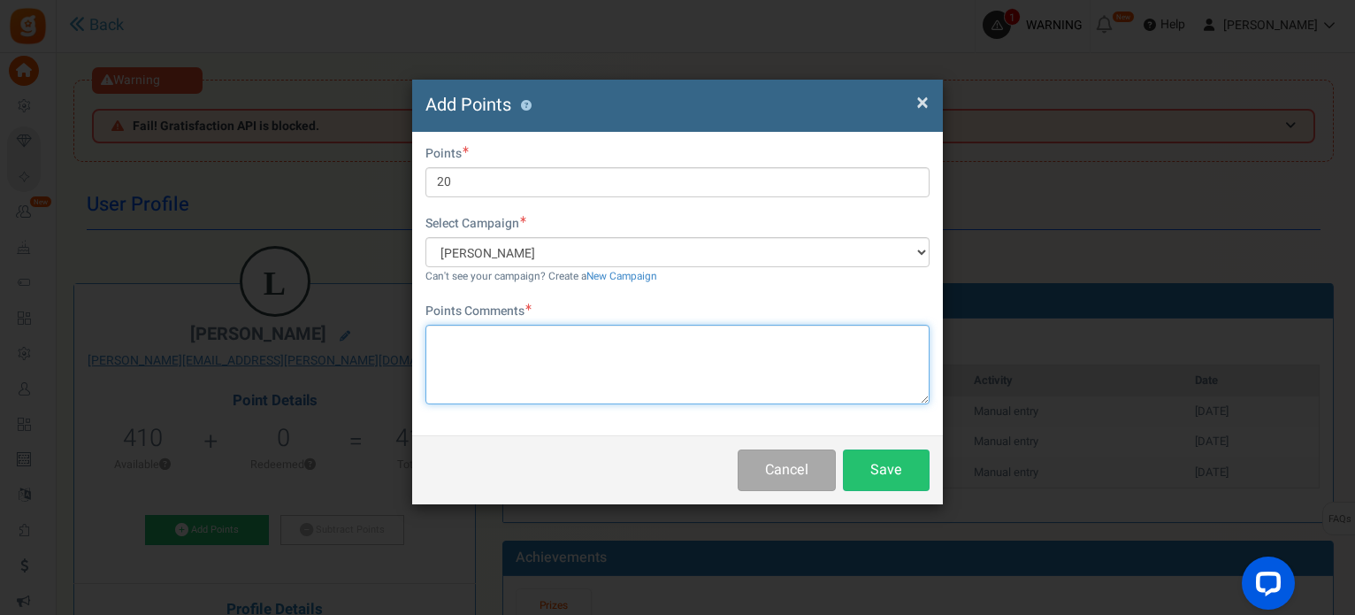
click at [540, 350] on textarea at bounding box center [677, 365] width 504 height 80
paste textarea "pontos extra outubro"
type textarea "pontos extra outubro"
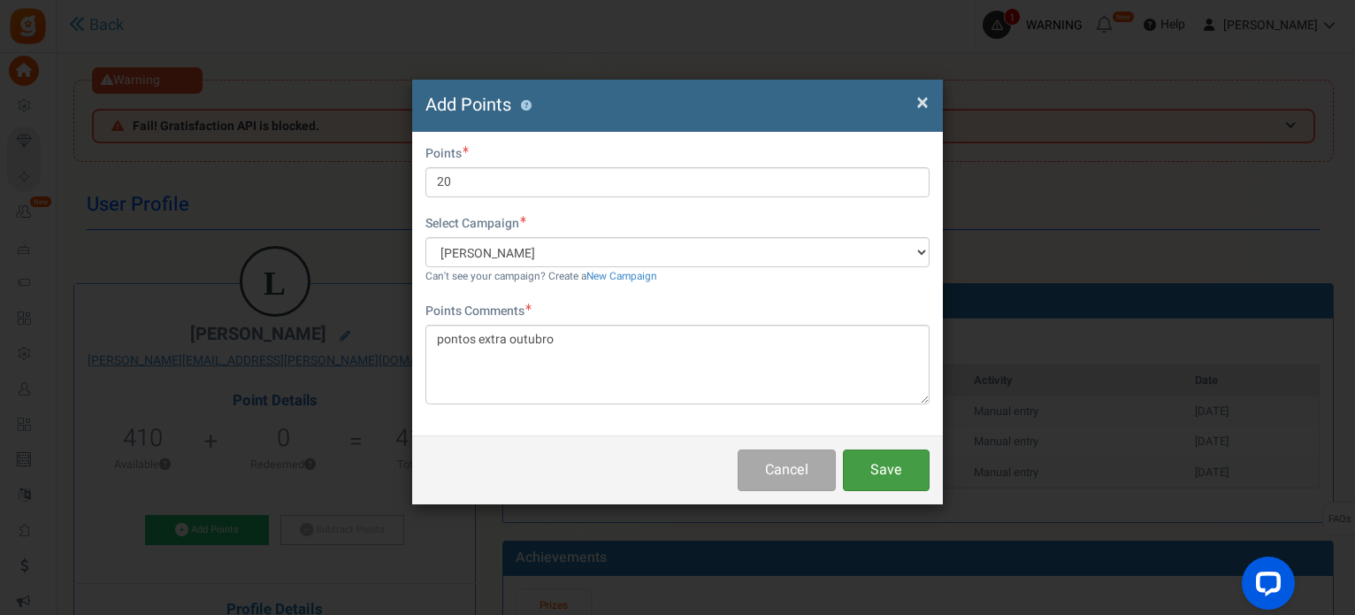
click at [909, 459] on button "Save" at bounding box center [886, 470] width 87 height 42
